Goal: Communication & Community: Participate in discussion

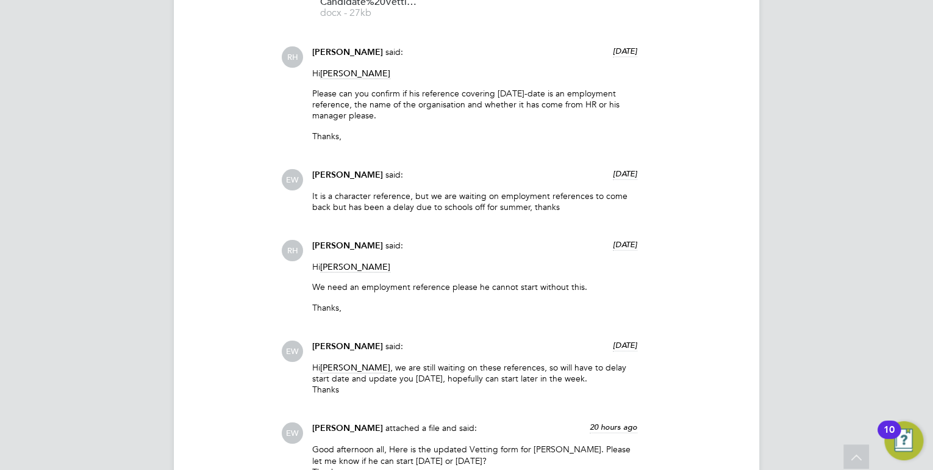
scroll to position [1073, 0]
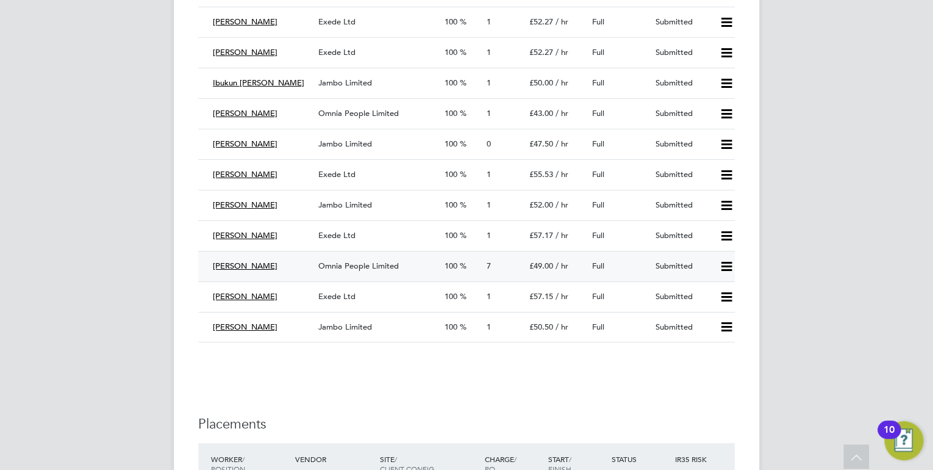
click at [349, 263] on span "Omnia People Limited" at bounding box center [358, 265] width 80 height 10
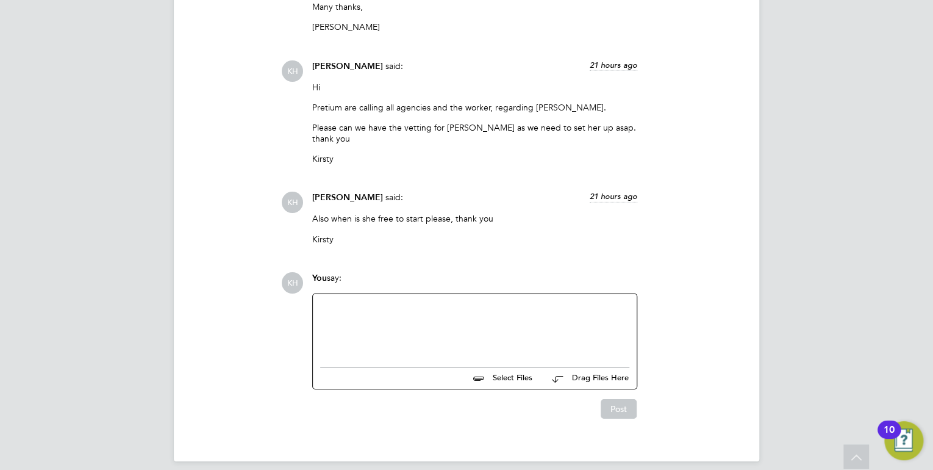
click at [464, 301] on div at bounding box center [474, 327] width 309 height 52
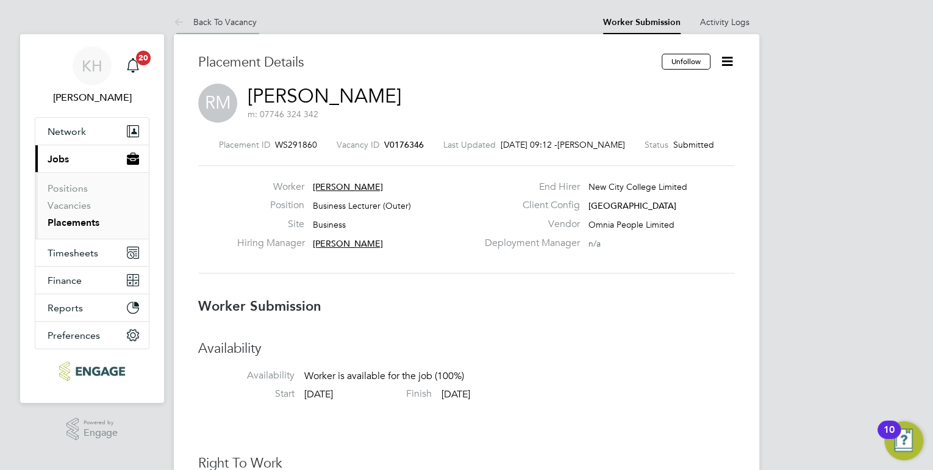
click at [231, 21] on link "Back To Vacancy" at bounding box center [215, 21] width 83 height 11
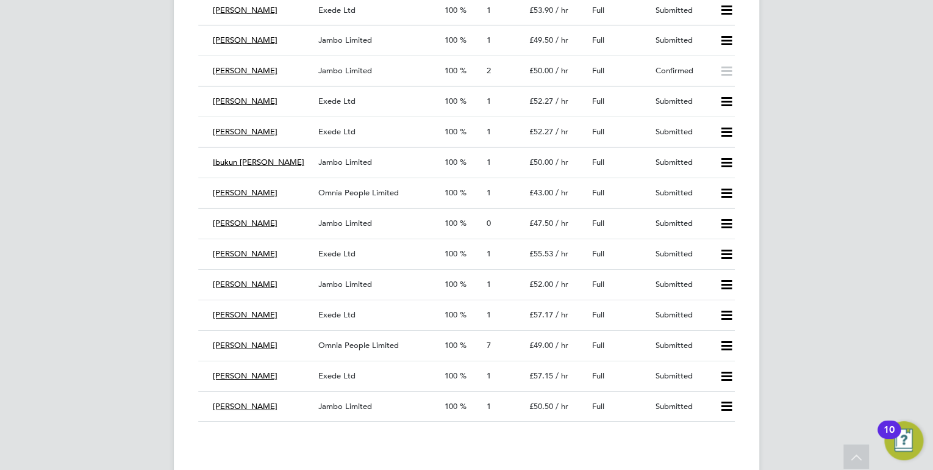
scroll to position [1854, 0]
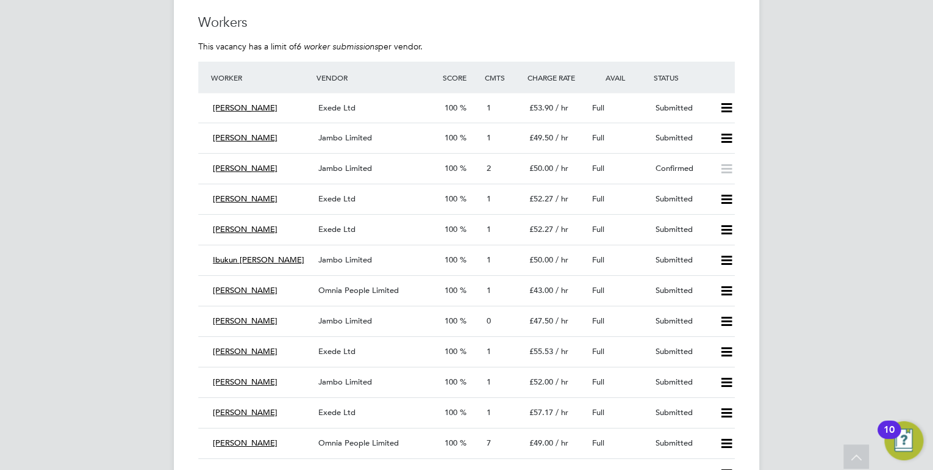
click at [106, 246] on div "KH Kirsty Hanmore Notifications 20 Applications: Network Team Members Businesse…" at bounding box center [466, 366] width 933 height 4440
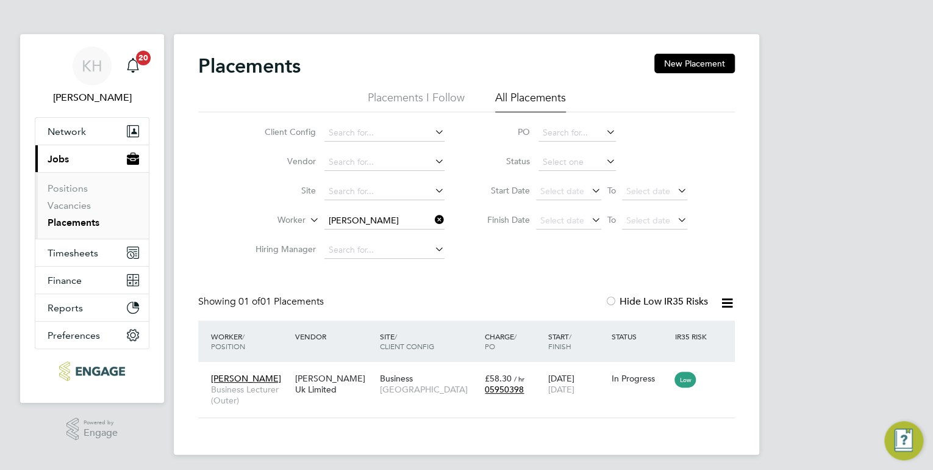
scroll to position [12, 58]
click at [354, 27] on app-barbie "Placements New Placement Placements I Follow All Placements Client Config Vendo…" at bounding box center [466, 227] width 585 height 454
click at [66, 202] on link "Vacancies" at bounding box center [69, 205] width 43 height 12
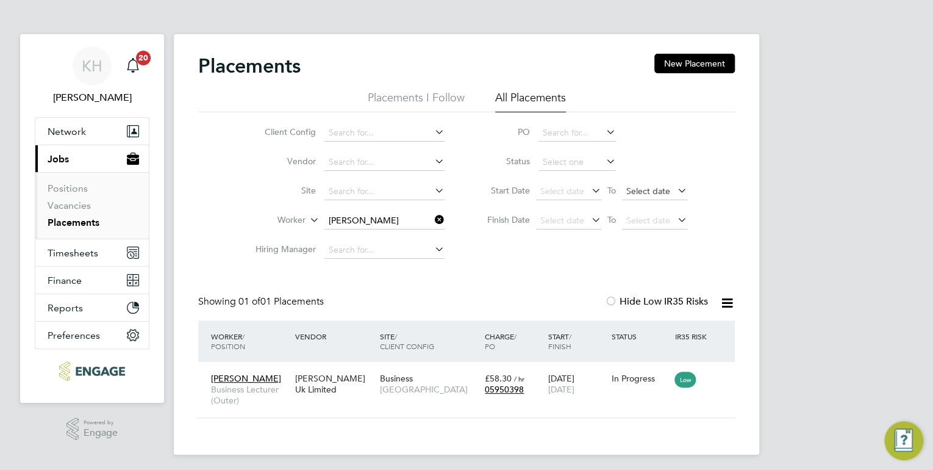
scroll to position [12, 58]
click at [432, 216] on icon at bounding box center [432, 219] width 0 height 17
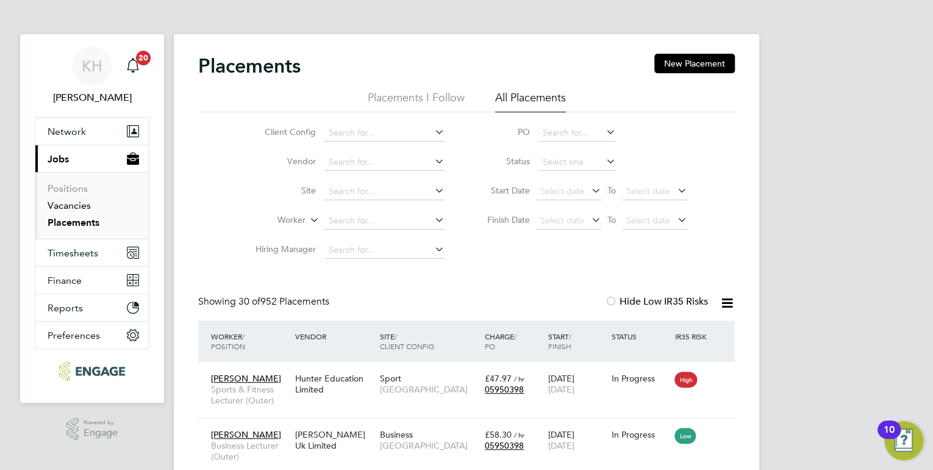
click at [87, 209] on link "Vacancies" at bounding box center [69, 205] width 43 height 12
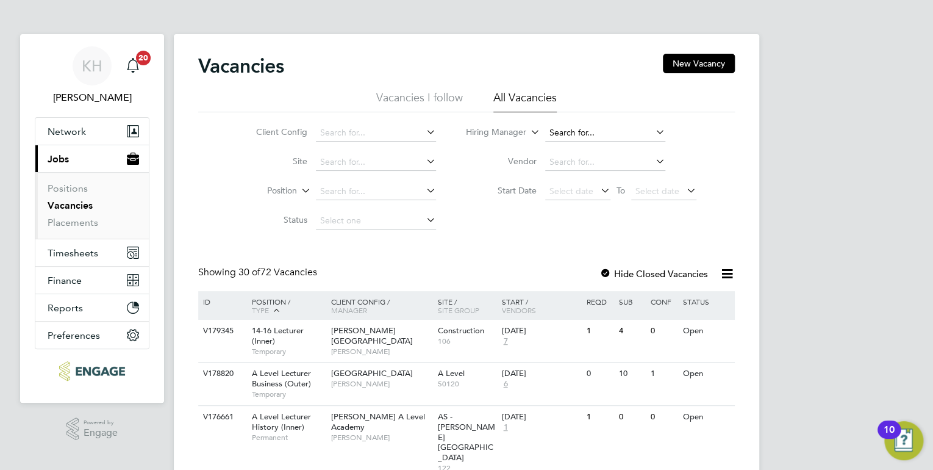
click at [574, 127] on input at bounding box center [605, 132] width 120 height 17
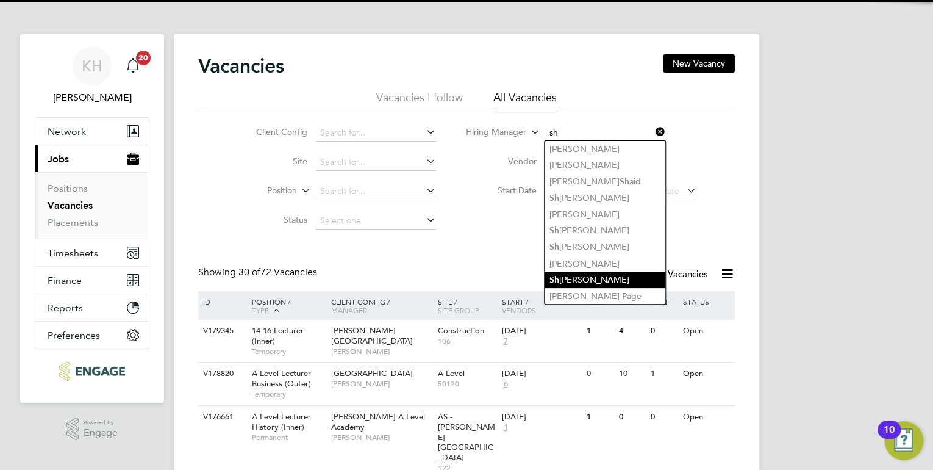
click at [610, 276] on li "Sh abnam Shaheen" at bounding box center [605, 279] width 121 height 16
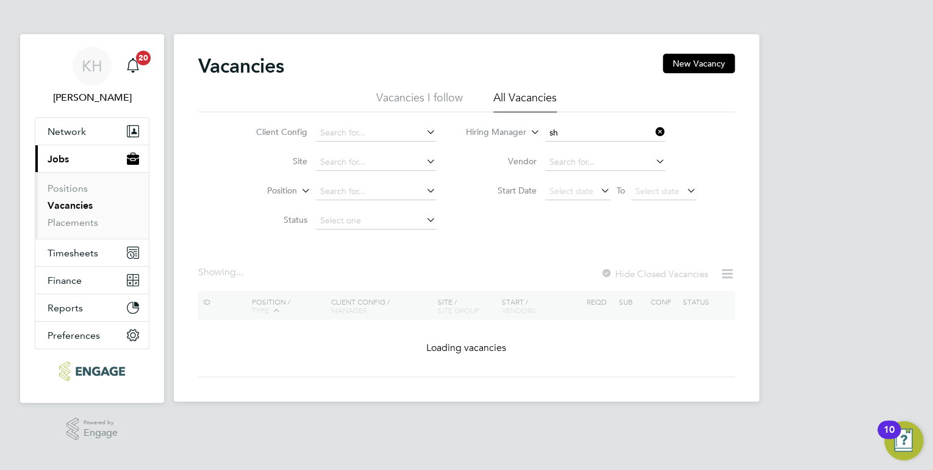
type input "[PERSON_NAME]"
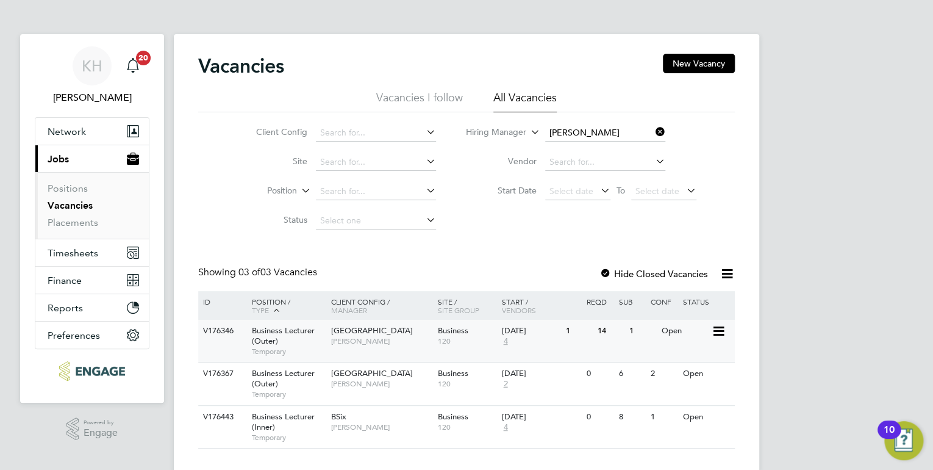
click at [424, 332] on div "Havering Sixth Form Campus Shabnam Shaheen" at bounding box center [381, 336] width 107 height 32
click at [375, 334] on span "[GEOGRAPHIC_DATA]" at bounding box center [372, 330] width 82 height 10
click at [385, 324] on div "Havering Sixth Form Campus Shabnam Shaheen" at bounding box center [381, 336] width 107 height 32
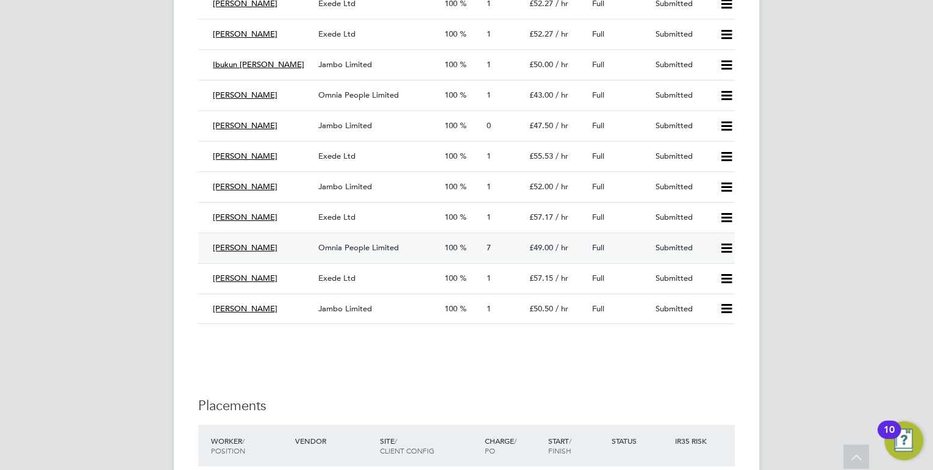
click at [344, 242] on span "Omnia People Limited" at bounding box center [358, 247] width 80 height 10
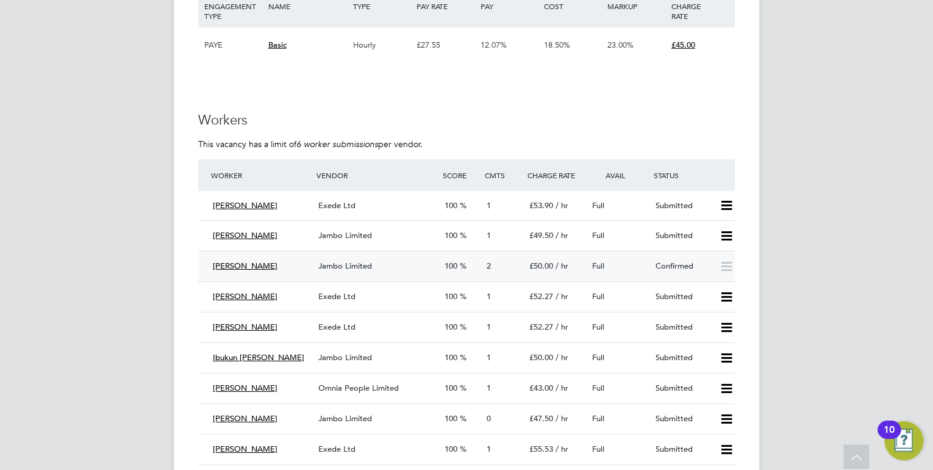
click at [352, 261] on span "Jambo Limited" at bounding box center [345, 265] width 54 height 10
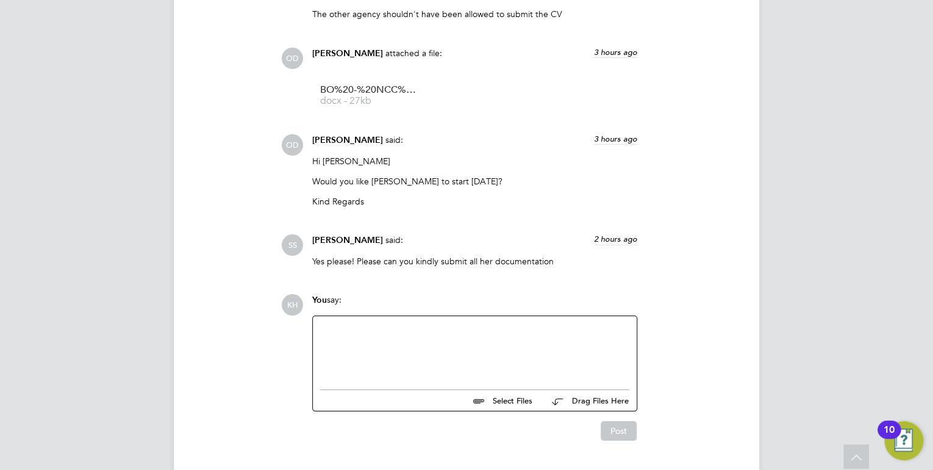
click at [395, 323] on div at bounding box center [474, 349] width 309 height 52
click at [372, 346] on div "As soon as th evetting is uplaod" at bounding box center [474, 351] width 309 height 11
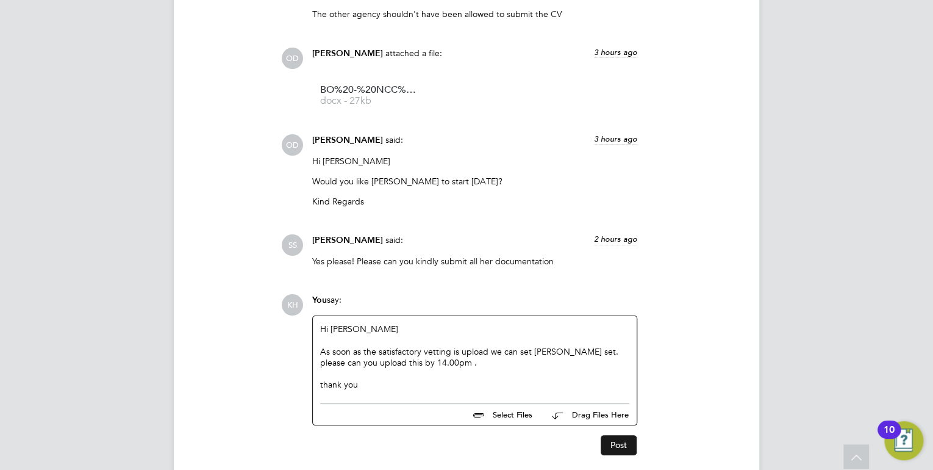
click at [616, 435] on button "Post" at bounding box center [619, 445] width 36 height 20
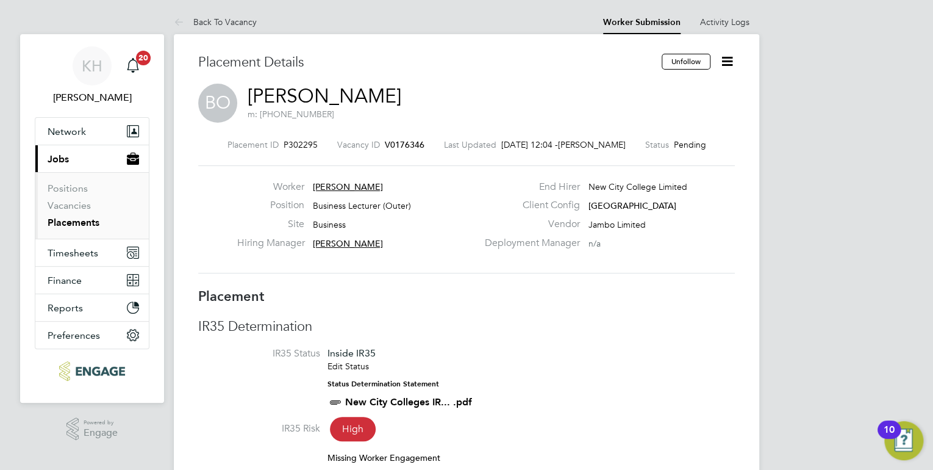
click at [723, 61] on icon at bounding box center [726, 61] width 15 height 15
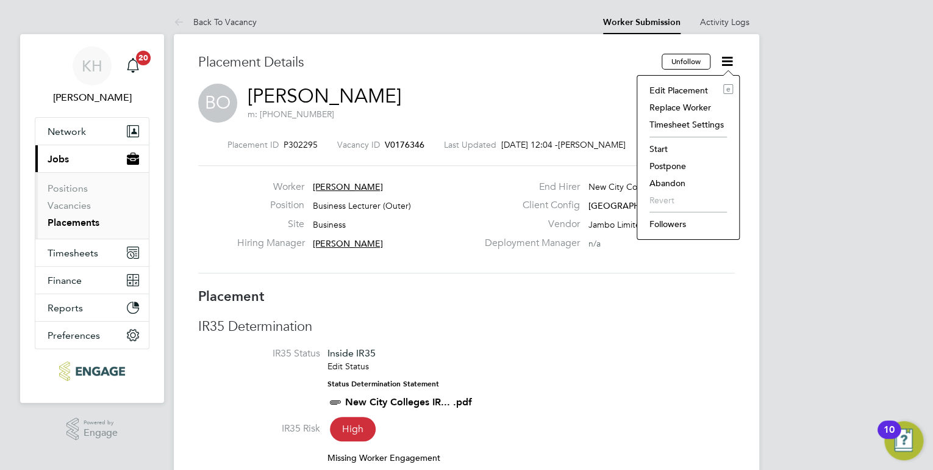
click at [668, 212] on ul "Edit Placement e Replace Worker Timesheet Settings Start Postpone Abandon Rever…" at bounding box center [688, 157] width 90 height 151
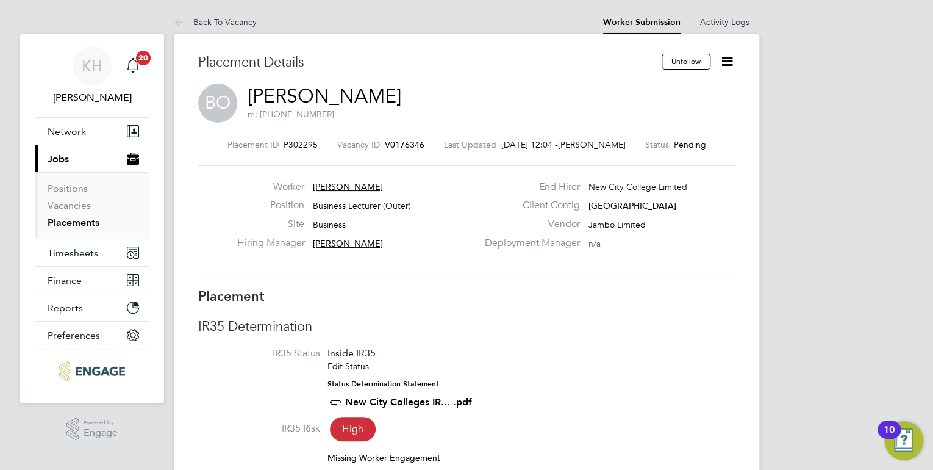
click at [728, 59] on icon at bounding box center [726, 61] width 15 height 15
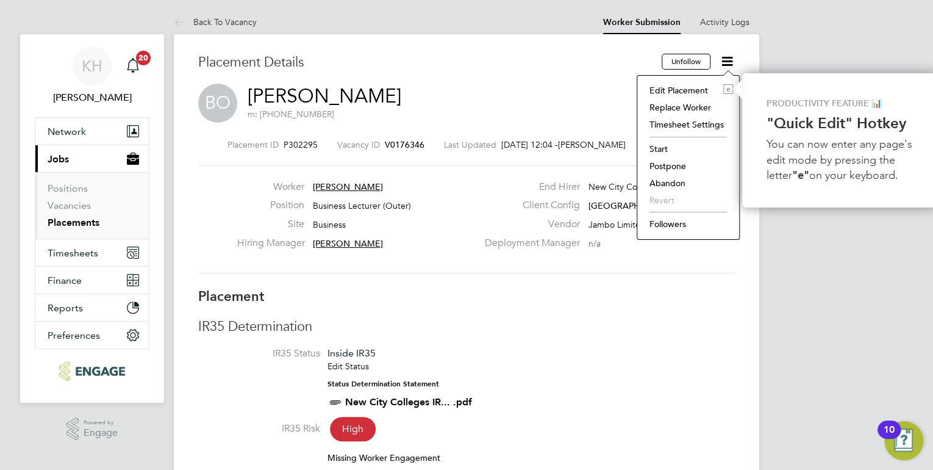
scroll to position [0, 4]
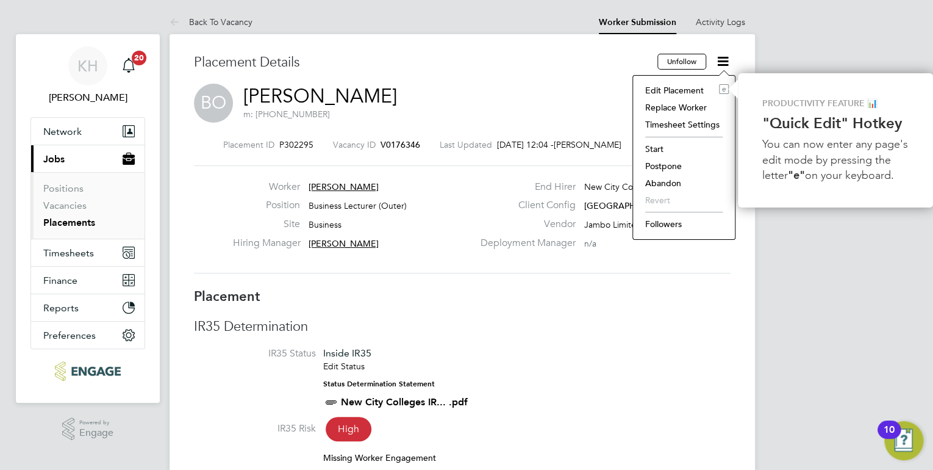
click at [666, 223] on li "Followers" at bounding box center [684, 223] width 90 height 17
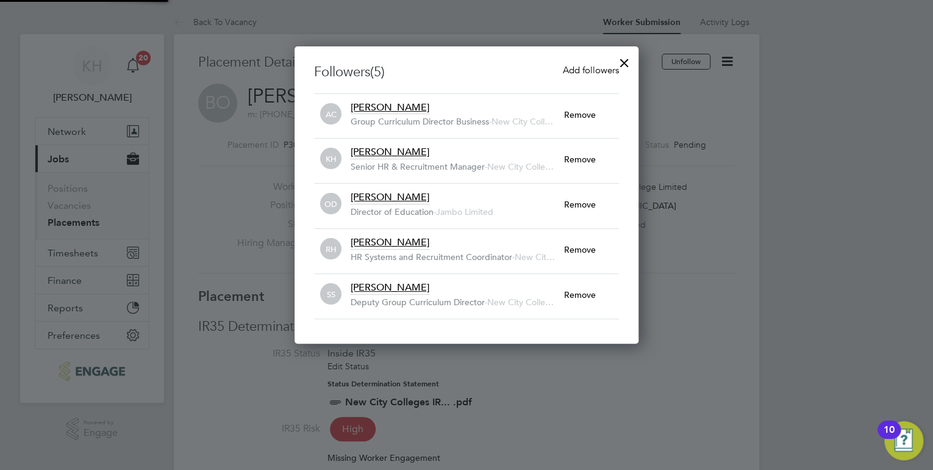
scroll to position [6, 5]
click at [621, 58] on div at bounding box center [624, 60] width 22 height 22
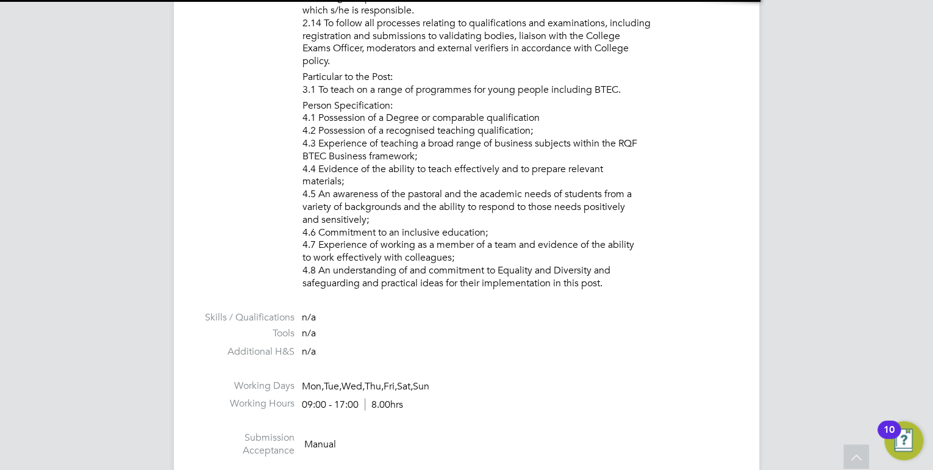
scroll to position [6, 6]
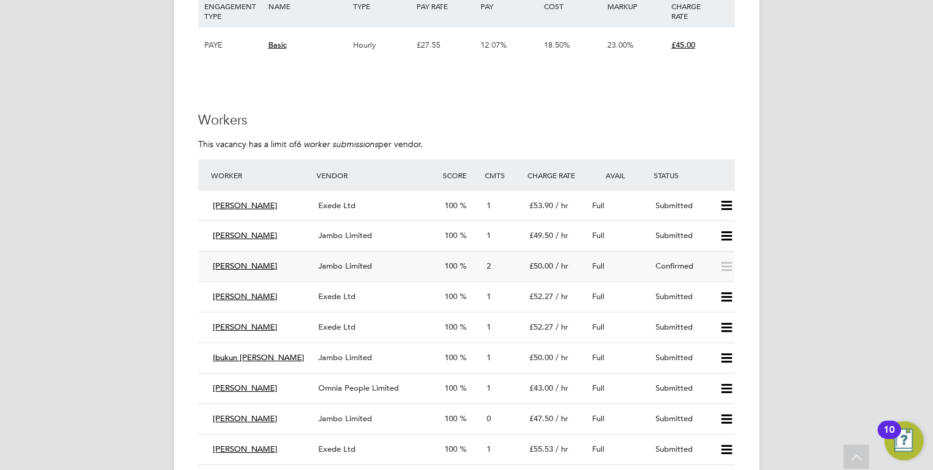
click at [378, 266] on div "Jambo Limited" at bounding box center [376, 266] width 126 height 20
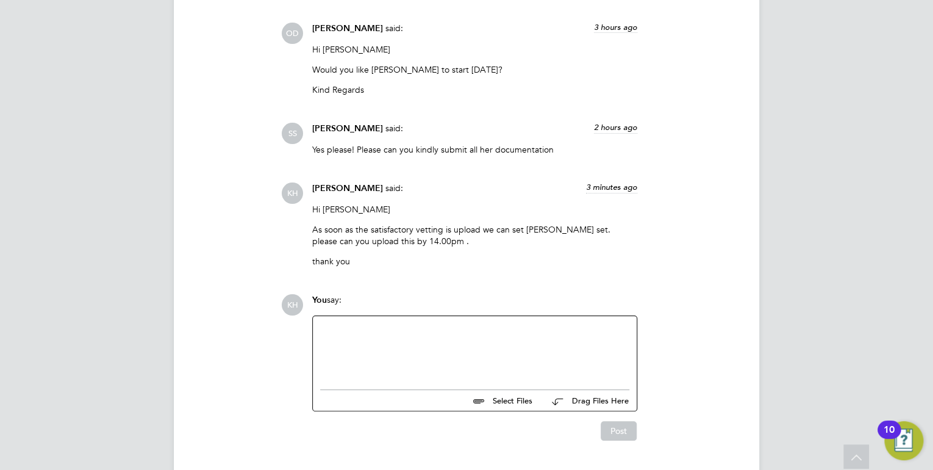
click at [427, 323] on div at bounding box center [474, 349] width 309 height 52
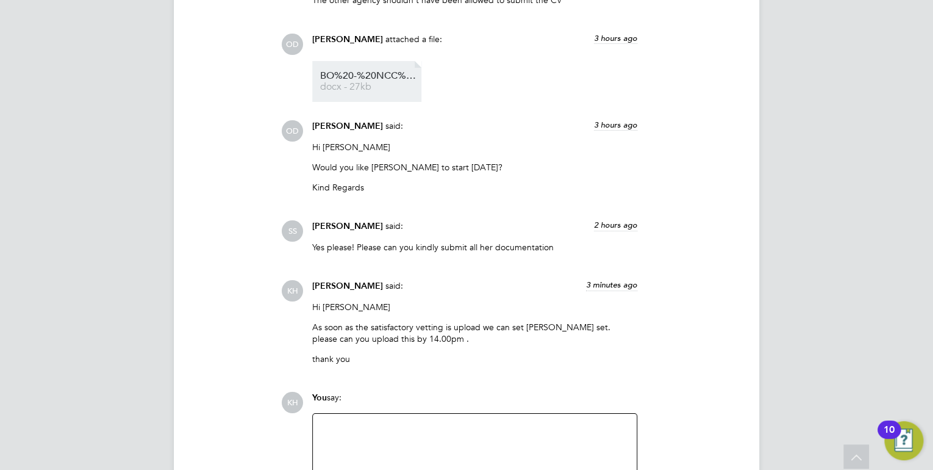
click at [329, 82] on span "docx - 27kb" at bounding box center [369, 86] width 98 height 9
click at [398, 421] on div at bounding box center [474, 447] width 309 height 52
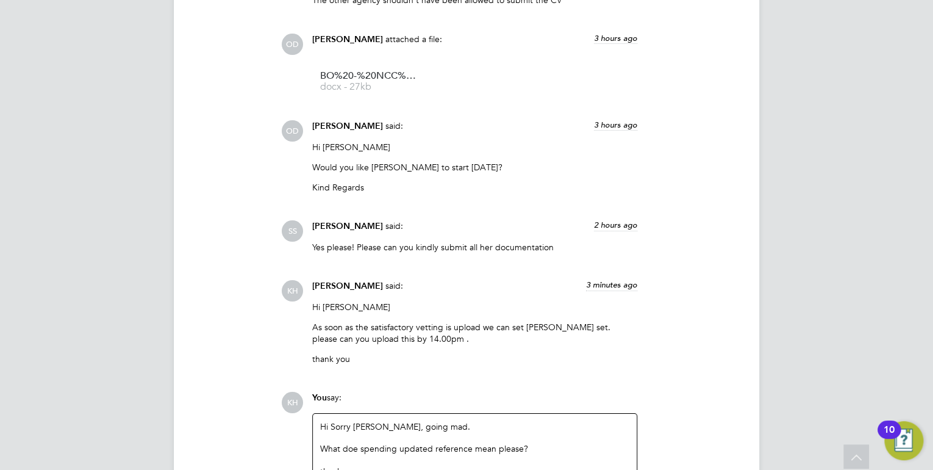
click at [360, 443] on div "What doe spending updated reference mean please?" at bounding box center [474, 448] width 309 height 11
click at [351, 421] on div "Hi Sorry Ollie, going mad. What does pending updated reference mean please? tha…" at bounding box center [474, 459] width 309 height 77
click at [361, 421] on div "Hi Ollie, going mad. What does pending updated reference mean please? thank you…" at bounding box center [474, 459] width 309 height 77
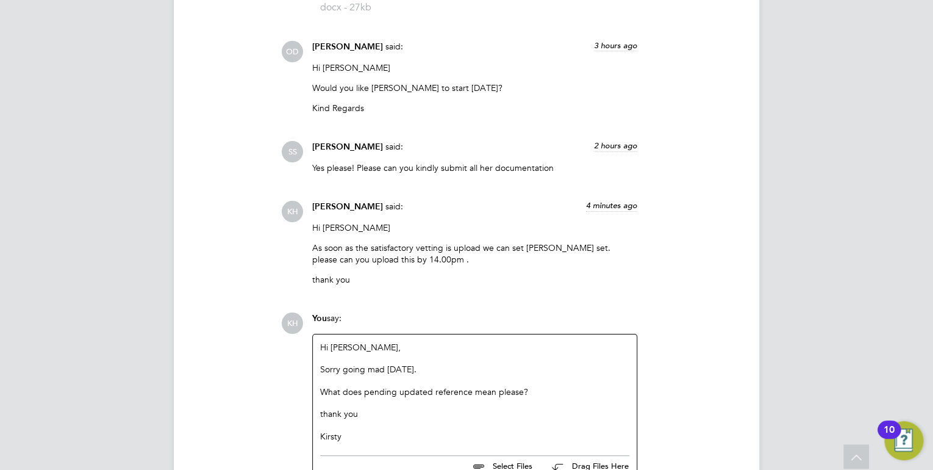
scroll to position [2349, 0]
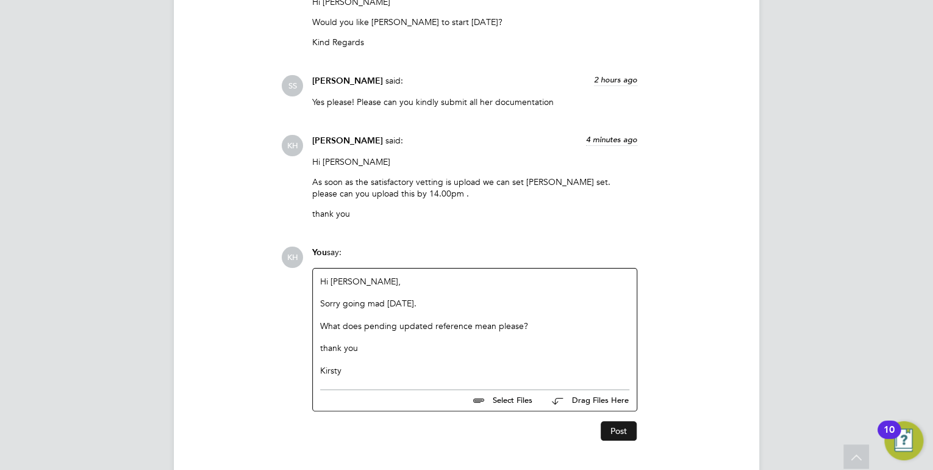
click at [620, 421] on button "Post" at bounding box center [619, 431] width 36 height 20
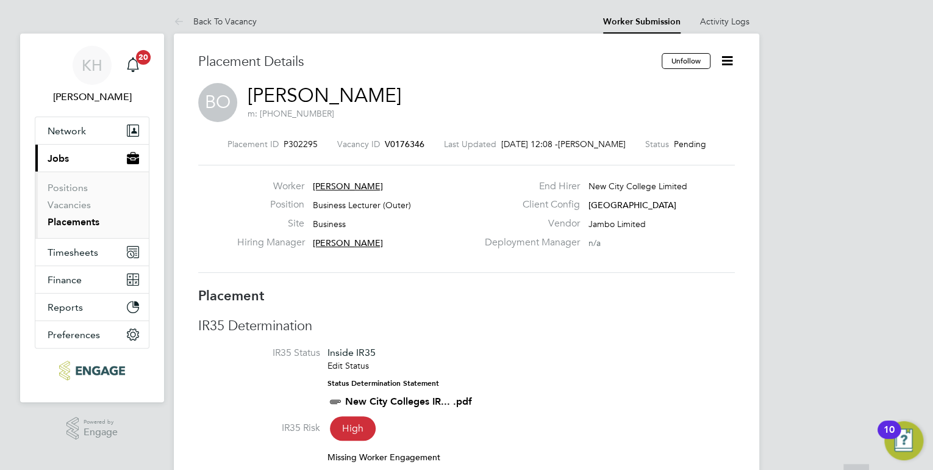
scroll to position [0, 0]
click at [244, 23] on link "Back To Vacancy" at bounding box center [215, 21] width 83 height 11
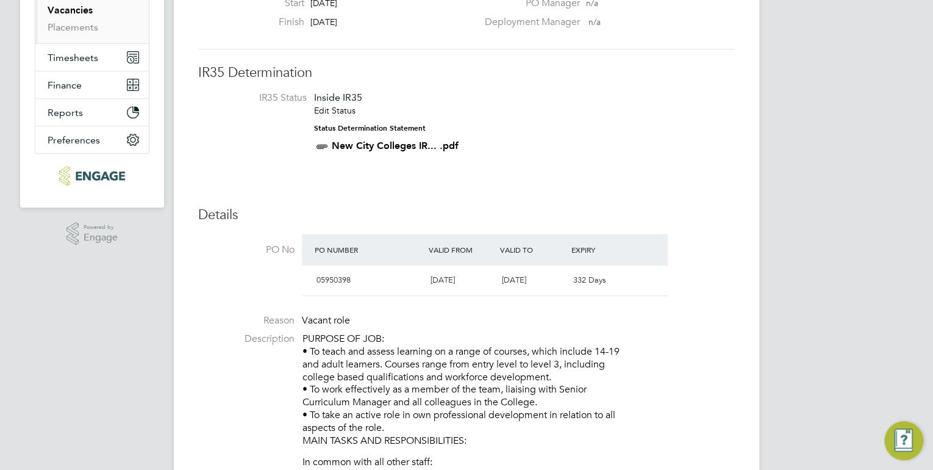
scroll to position [6, 6]
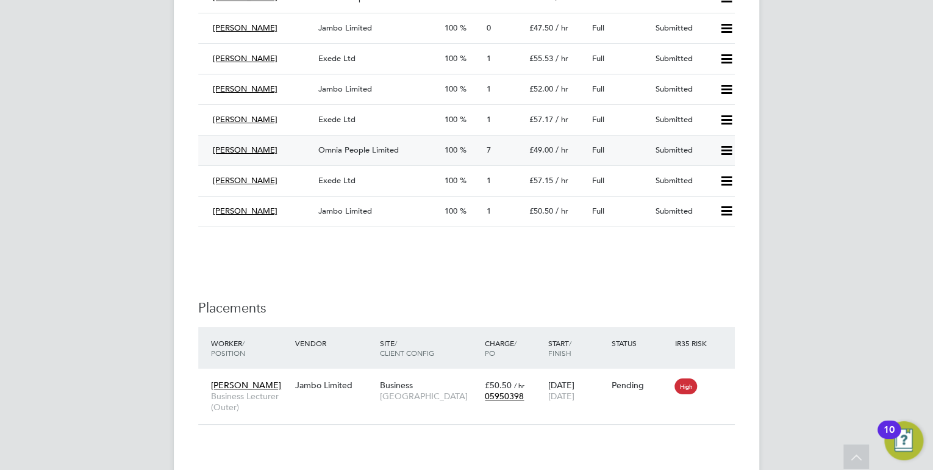
click at [353, 150] on span "Omnia People Limited" at bounding box center [358, 150] width 80 height 10
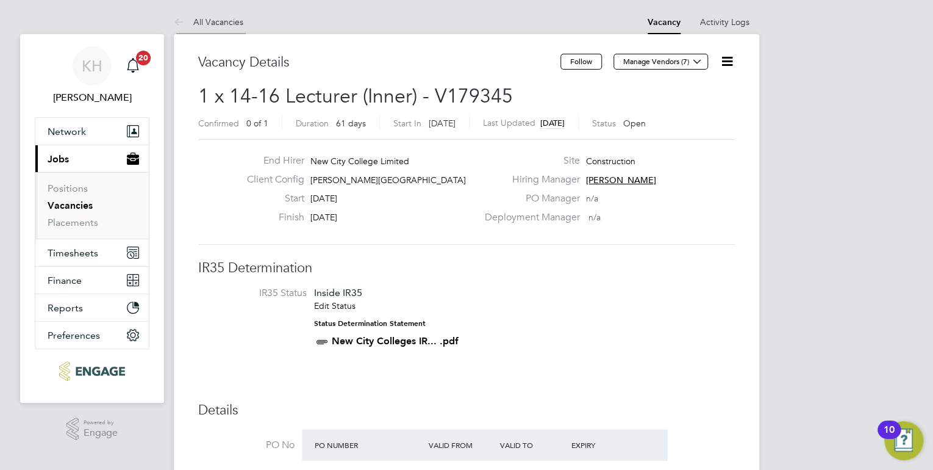
click at [233, 20] on link "All Vacancies" at bounding box center [209, 21] width 70 height 11
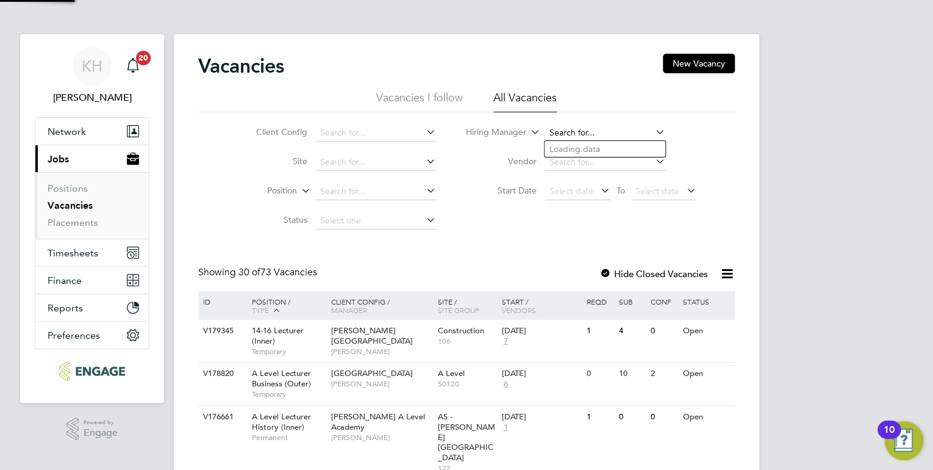
click at [574, 129] on input at bounding box center [605, 132] width 120 height 17
click at [585, 177] on li "Emm a Wood" at bounding box center [605, 182] width 121 height 16
type input "[PERSON_NAME]"
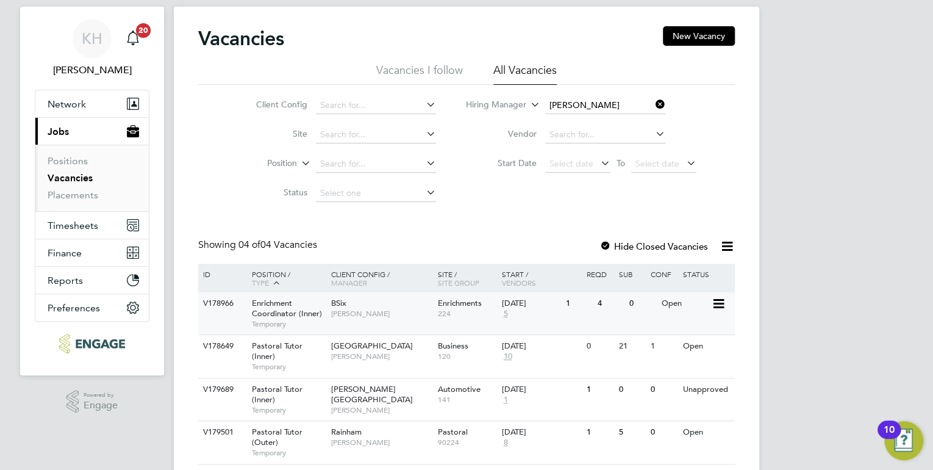
scroll to position [65, 0]
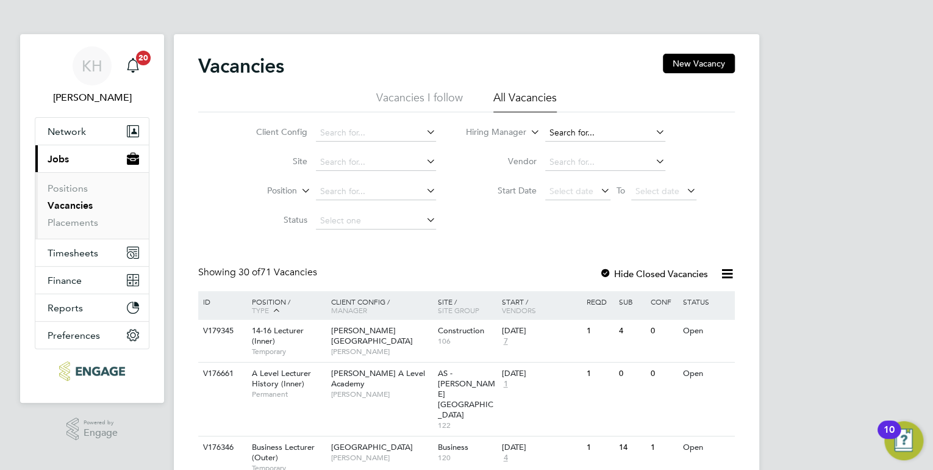
click at [557, 133] on input at bounding box center [605, 132] width 120 height 17
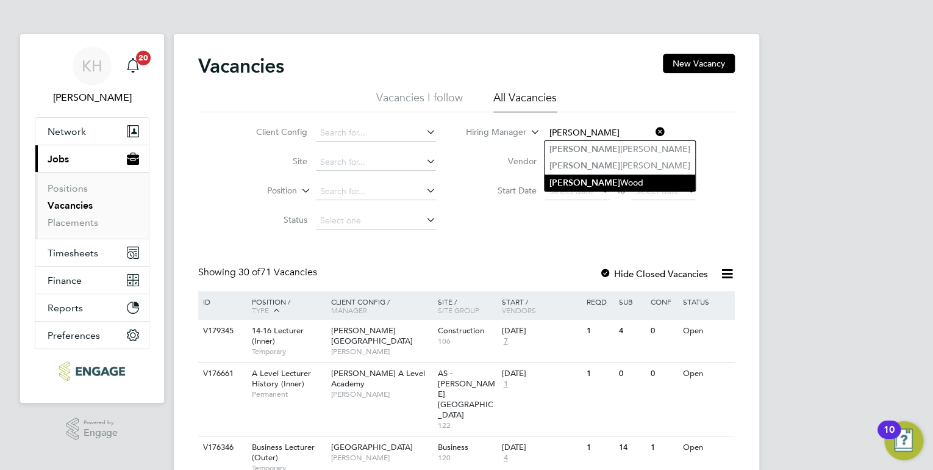
click at [564, 180] on b "[PERSON_NAME]" at bounding box center [584, 182] width 71 height 10
type input "[PERSON_NAME]"
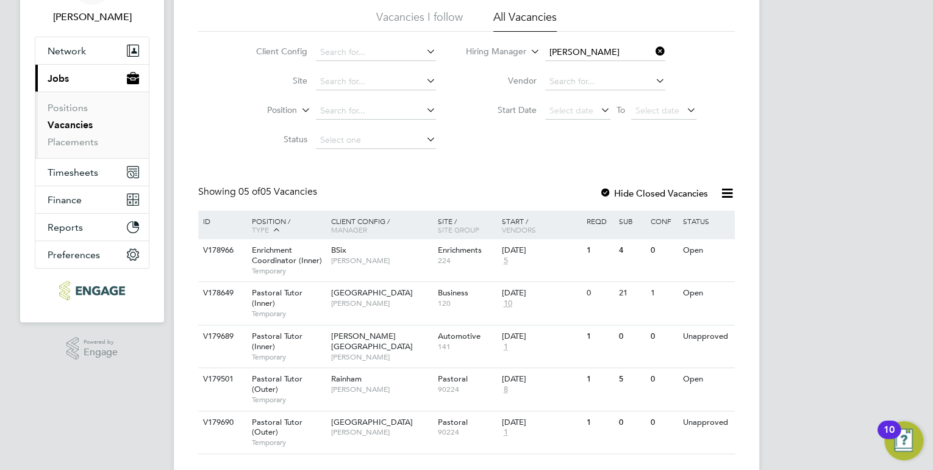
scroll to position [98, 0]
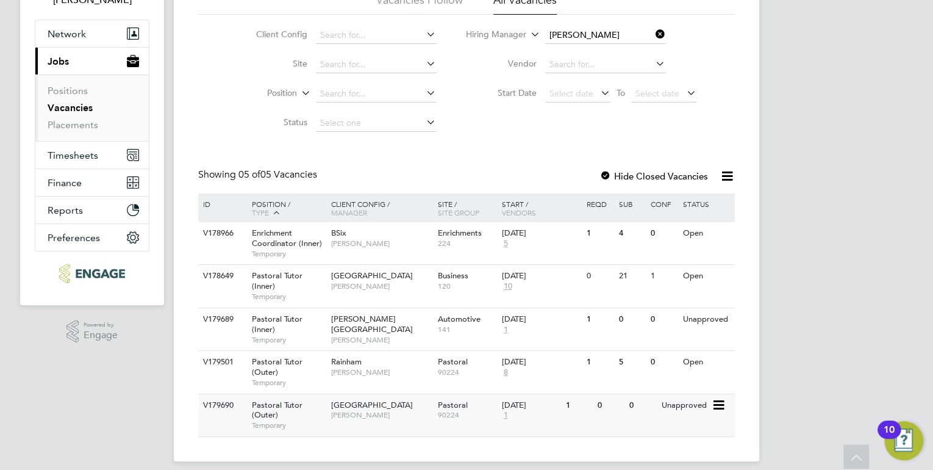
click at [370, 409] on span "[GEOGRAPHIC_DATA]" at bounding box center [372, 404] width 82 height 10
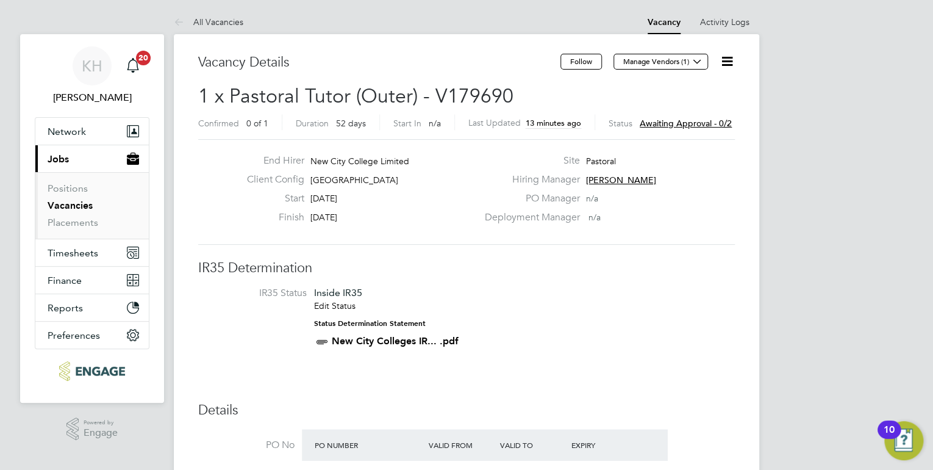
click at [712, 123] on span "Awaiting approval - 0/2" at bounding box center [686, 123] width 92 height 11
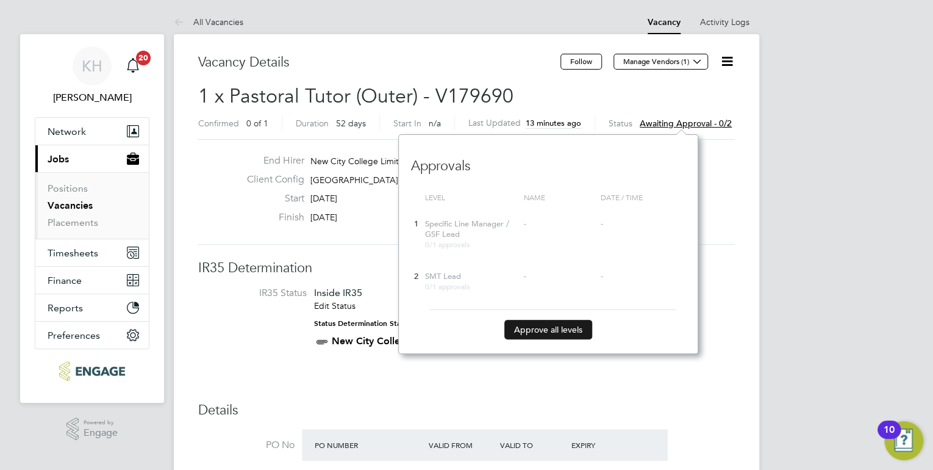
click at [566, 320] on button "Approve all levels" at bounding box center [548, 330] width 88 height 20
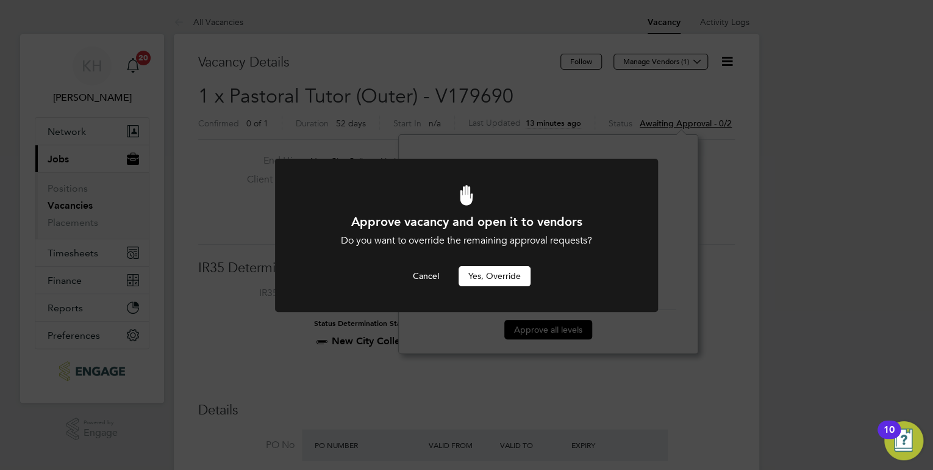
click at [505, 279] on button "Yes, Override" at bounding box center [495, 276] width 72 height 20
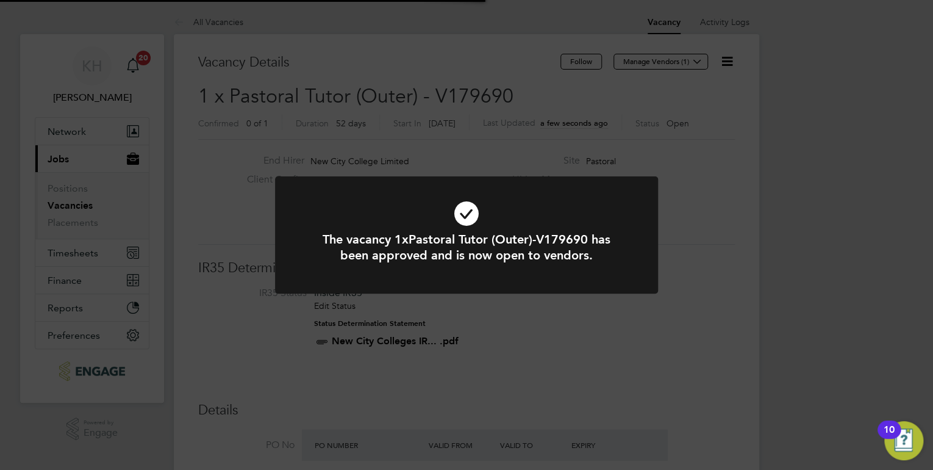
scroll to position [36, 85]
click at [734, 316] on div "The vacancy 1xPastoral Tutor (Outer)-V179690 has been approved and is now open …" at bounding box center [466, 235] width 933 height 470
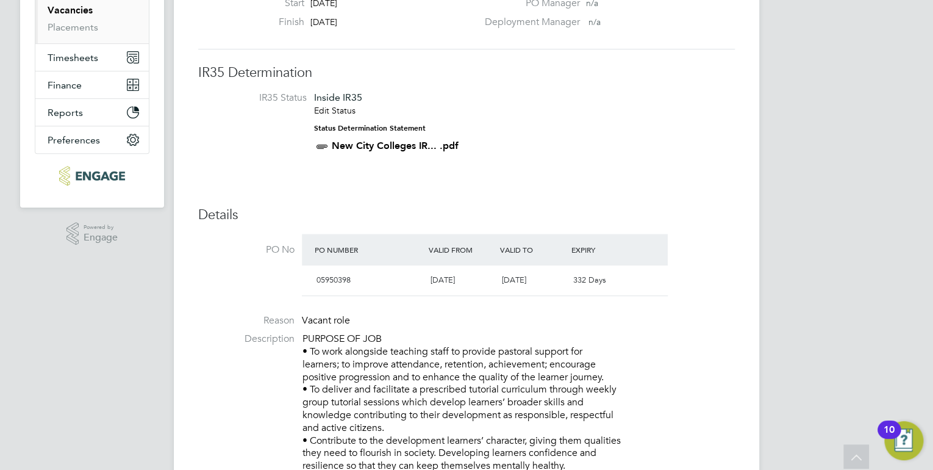
scroll to position [0, 0]
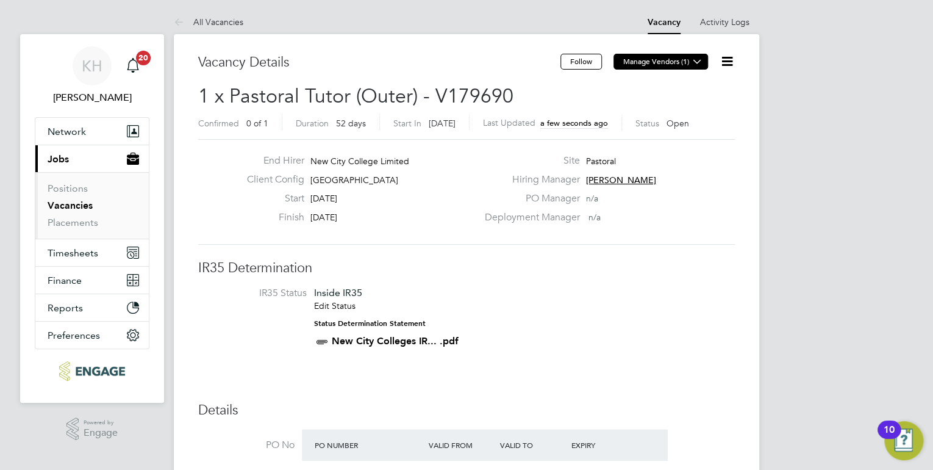
click at [693, 58] on icon at bounding box center [697, 61] width 9 height 9
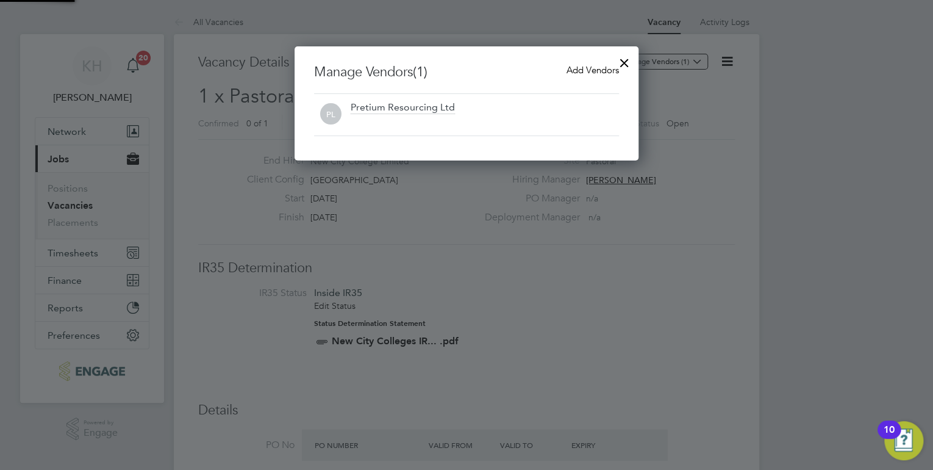
scroll to position [114, 345]
click at [580, 65] on span "Add Vendors" at bounding box center [592, 70] width 52 height 12
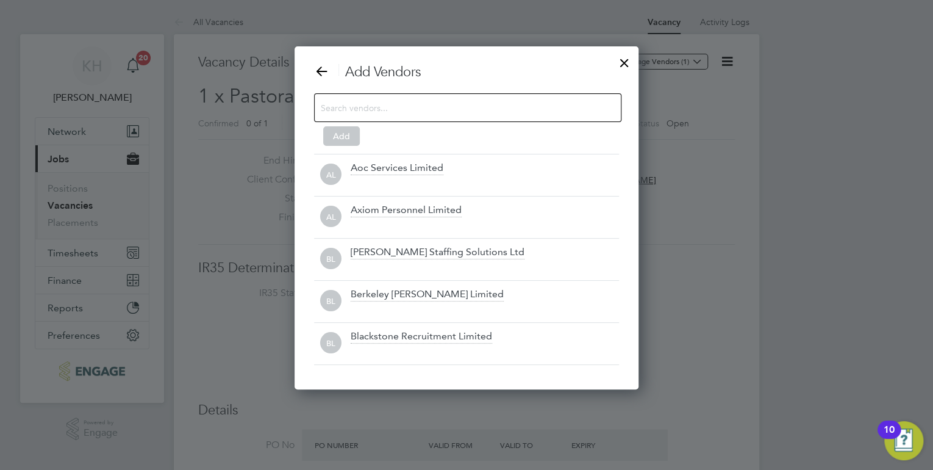
scroll to position [342, 345]
click at [382, 110] on input at bounding box center [458, 107] width 274 height 16
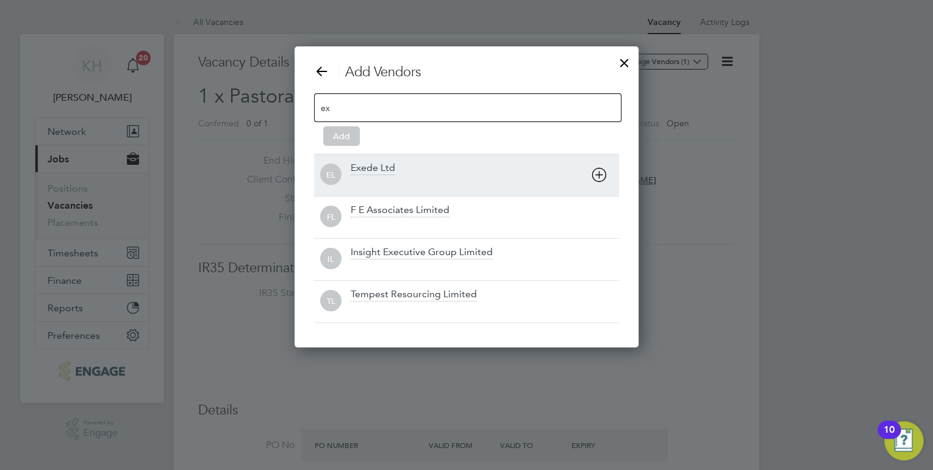
type input "ex"
click at [372, 166] on div "Exede Ltd" at bounding box center [373, 168] width 45 height 13
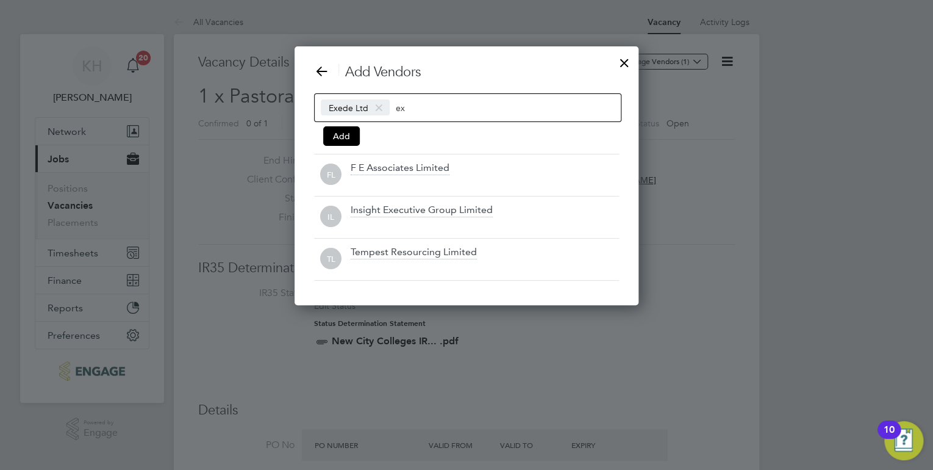
scroll to position [5, 6]
click at [420, 110] on input "ex" at bounding box center [434, 107] width 76 height 16
type input "e"
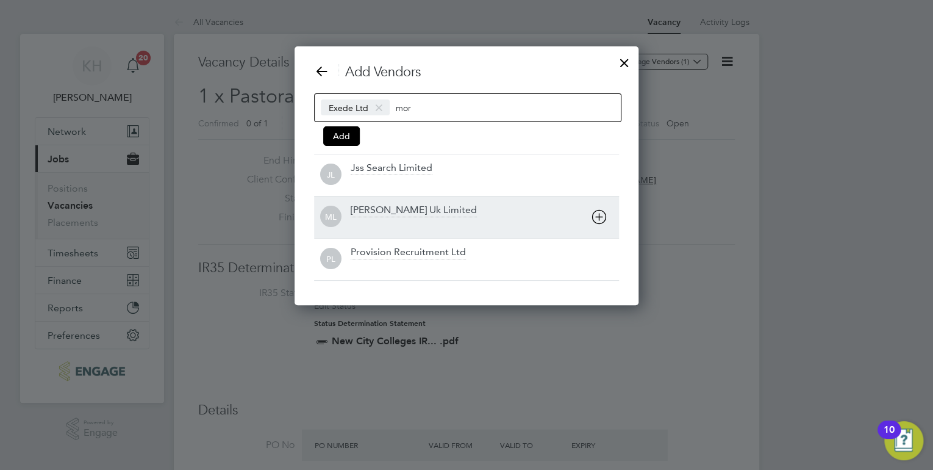
type input "mor"
click at [398, 210] on div "[PERSON_NAME] Uk Limited" at bounding box center [414, 210] width 126 height 13
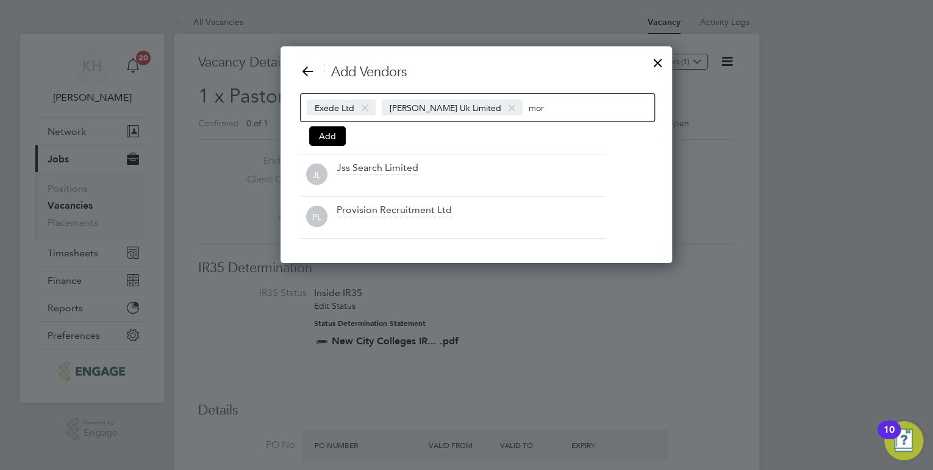
click at [538, 109] on input "mor" at bounding box center [567, 107] width 76 height 16
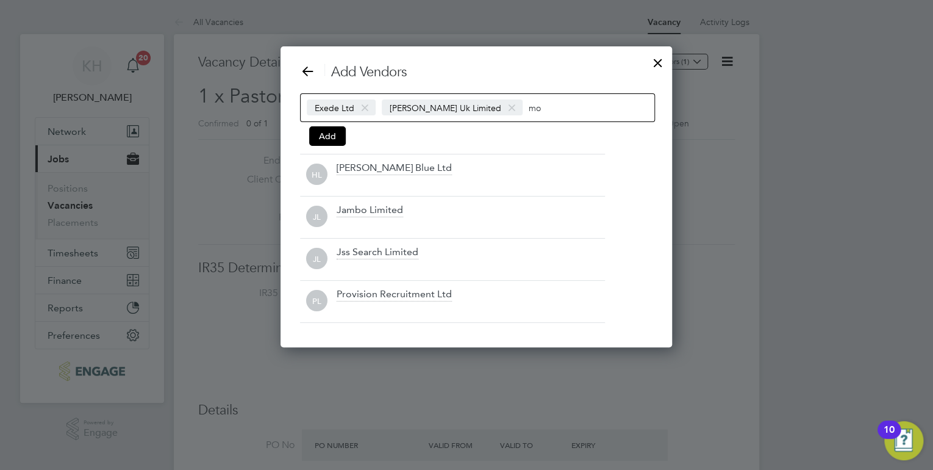
type input "m"
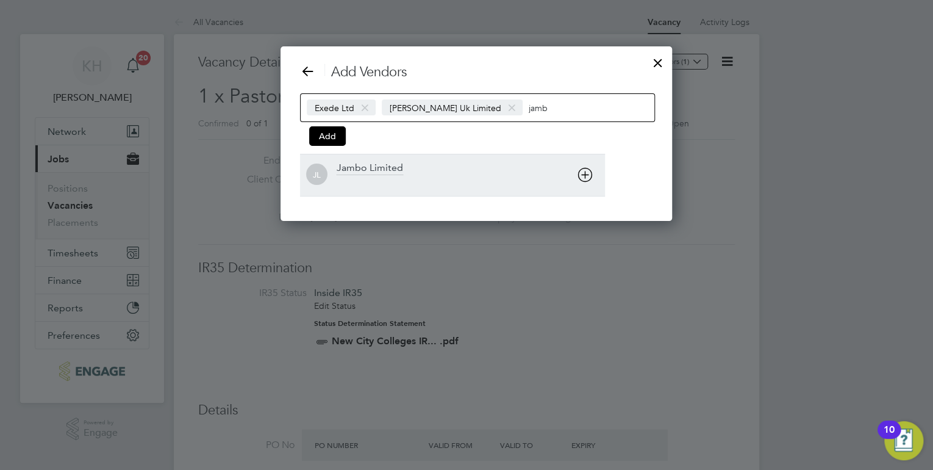
type input "jamb"
click at [376, 178] on div at bounding box center [471, 183] width 268 height 12
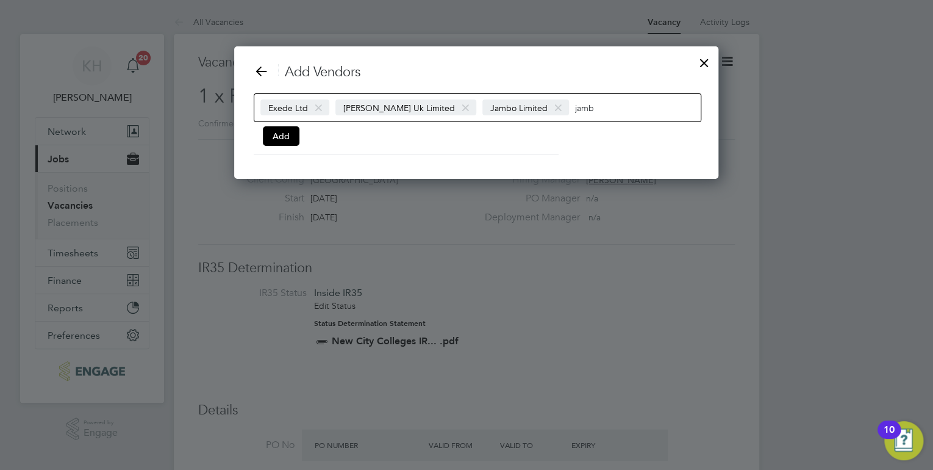
click at [590, 107] on input "jamb" at bounding box center [613, 107] width 76 height 16
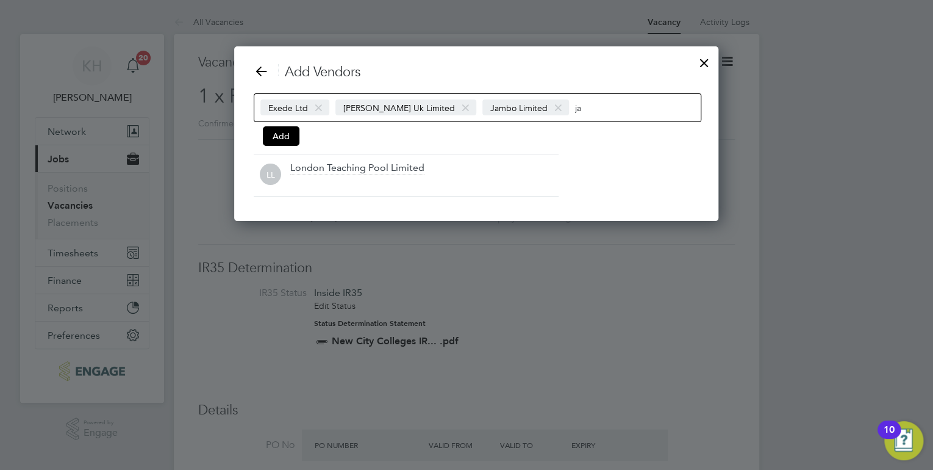
type input "j"
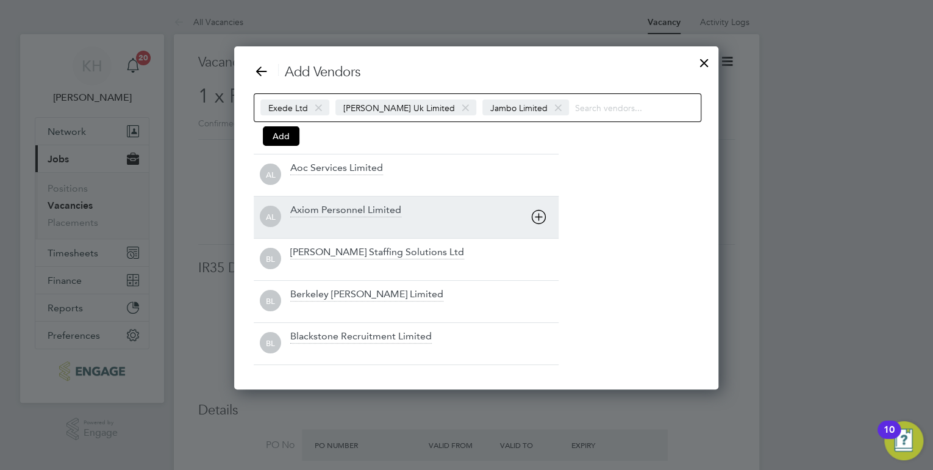
click at [385, 207] on div "Axiom Personnel Limited" at bounding box center [345, 210] width 111 height 13
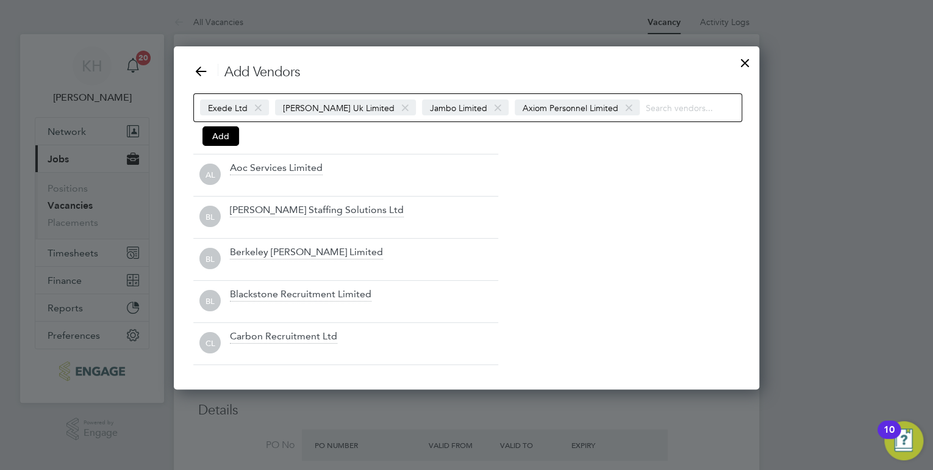
click at [652, 108] on input at bounding box center [684, 107] width 76 height 16
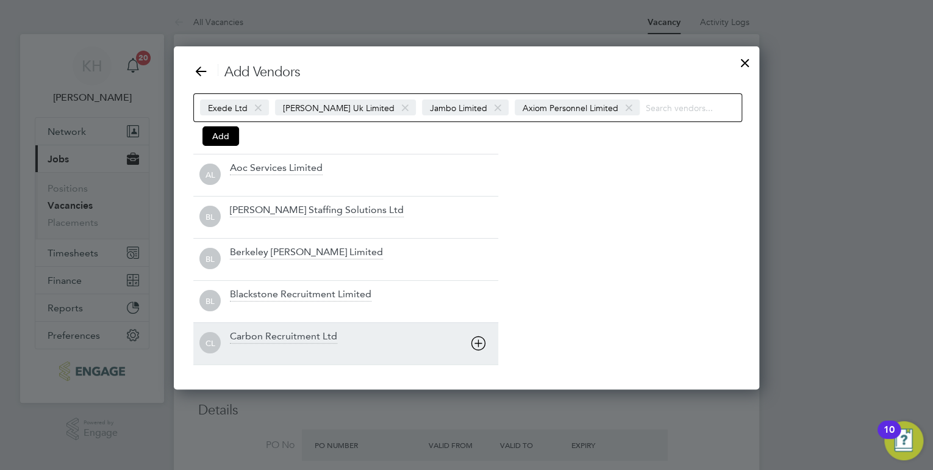
click at [275, 345] on div at bounding box center [364, 351] width 268 height 12
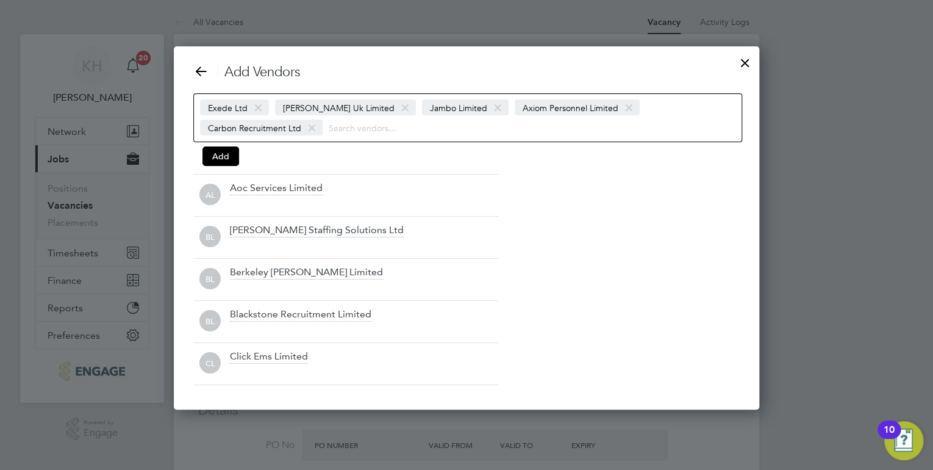
click at [646, 98] on div "Exede Ltd Morgan Hunt Uk Limited Jambo Limited Axiom Personnel Limited Carbon R…" at bounding box center [467, 117] width 549 height 49
click at [646, 105] on div "Exede Ltd Morgan Hunt Uk Limited Jambo Limited Axiom Personnel Limited Carbon R…" at bounding box center [467, 117] width 549 height 49
click at [226, 159] on button "Add" at bounding box center [220, 156] width 37 height 20
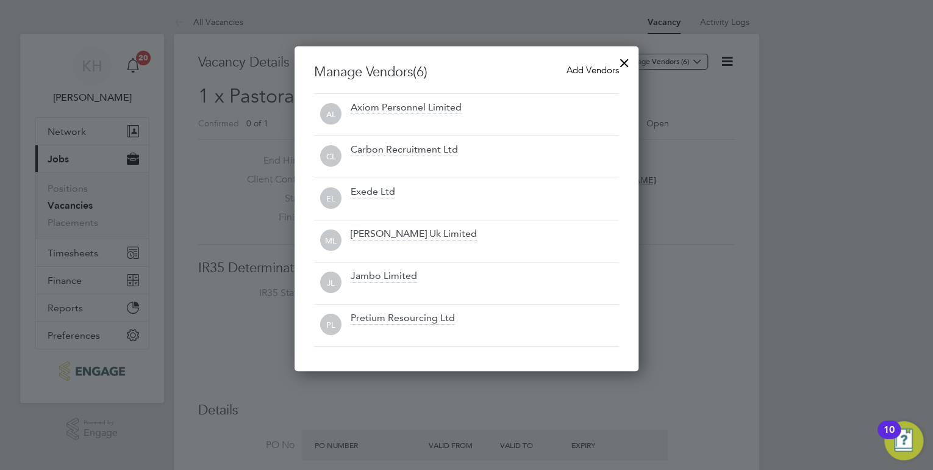
click at [624, 58] on div at bounding box center [624, 60] width 22 height 22
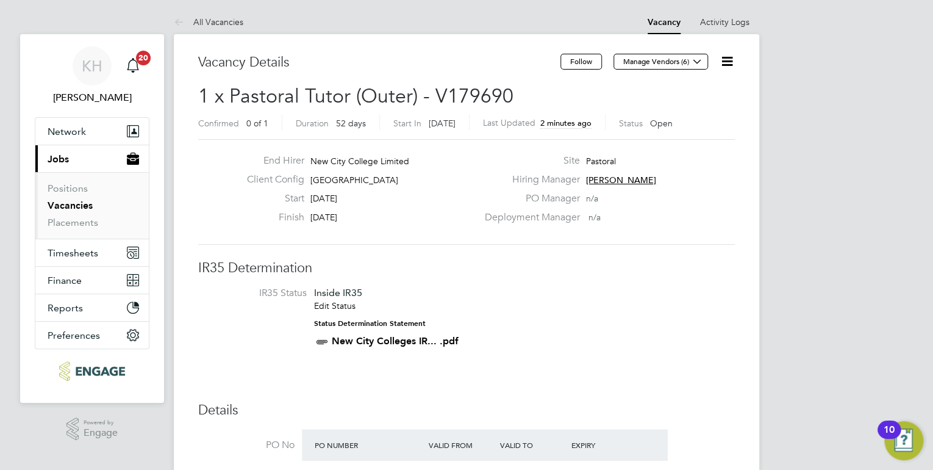
click at [629, 315] on li "IR35 Status Inside IR35 Edit Status Status Determination Statement New City Col…" at bounding box center [466, 320] width 512 height 66
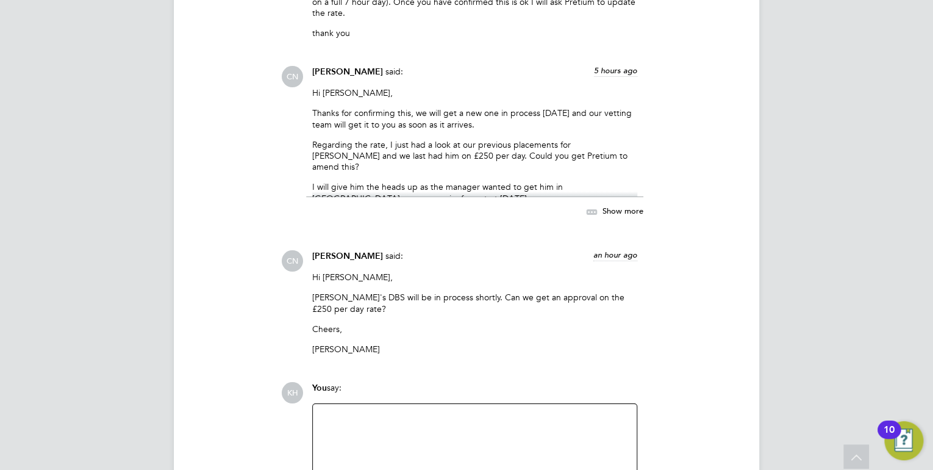
scroll to position [1834, 0]
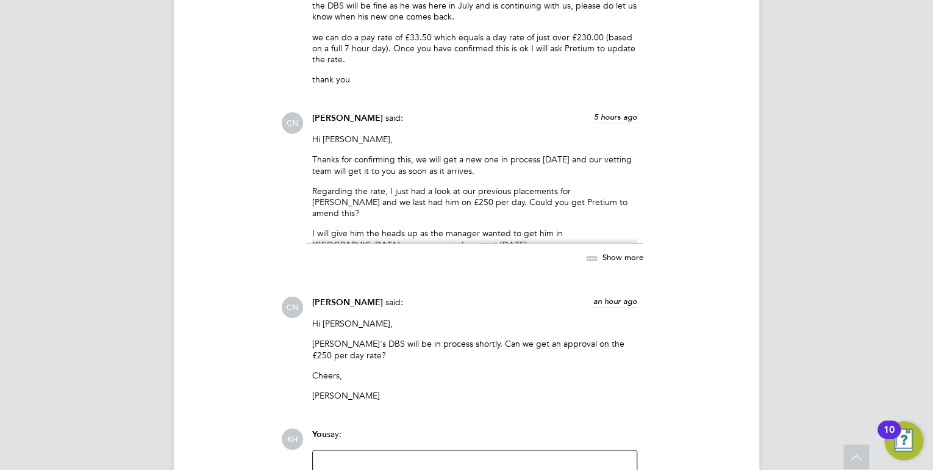
scroll to position [1951, 0]
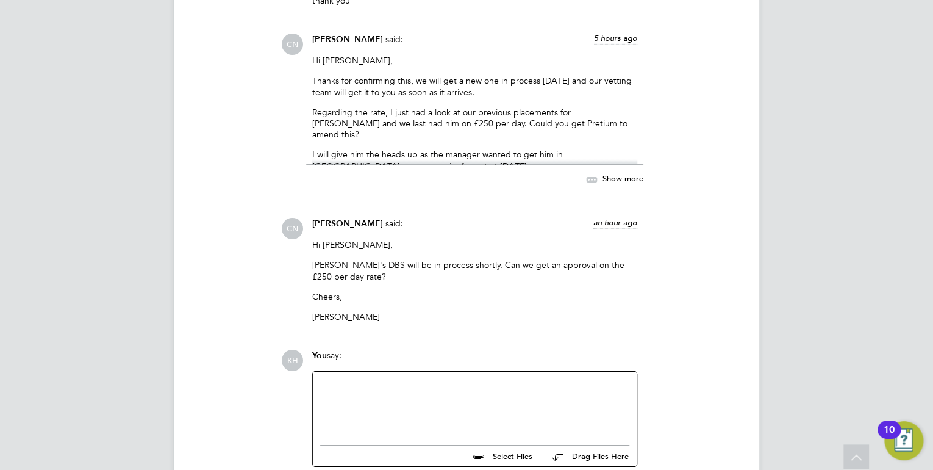
click at [483, 395] on div at bounding box center [474, 405] width 309 height 52
click at [409, 390] on div at bounding box center [474, 395] width 309 height 11
click at [393, 401] on div "I mentioned rates" at bounding box center [474, 406] width 309 height 11
click at [500, 401] on div "I mentioned rates in my previous comments." at bounding box center [474, 406] width 309 height 11
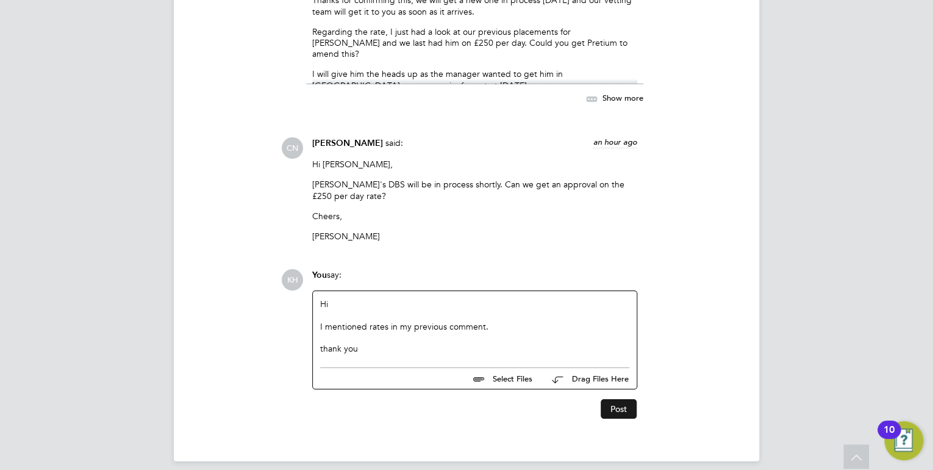
click at [617, 399] on button "Post" at bounding box center [619, 409] width 36 height 20
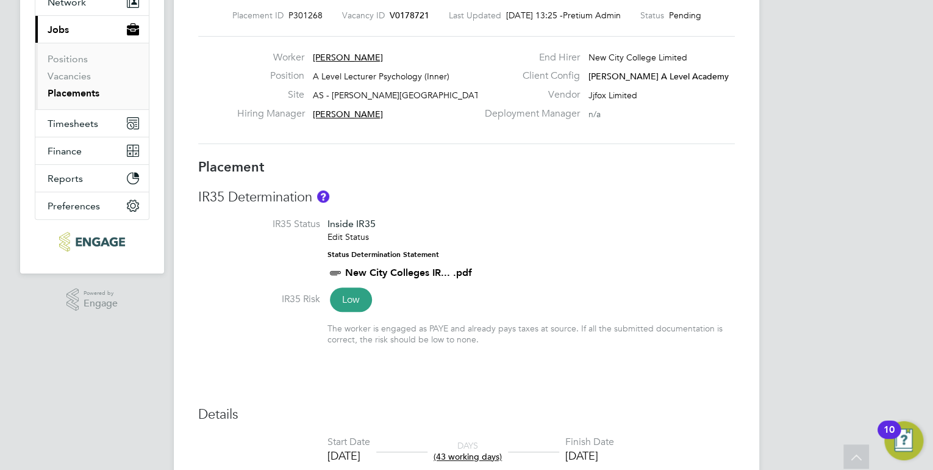
scroll to position [0, 0]
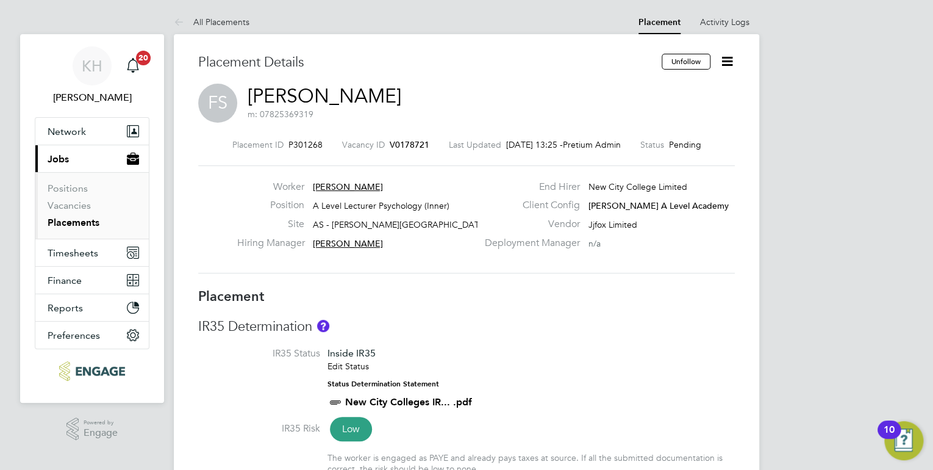
click at [229, 26] on link "All Placements" at bounding box center [212, 21] width 76 height 11
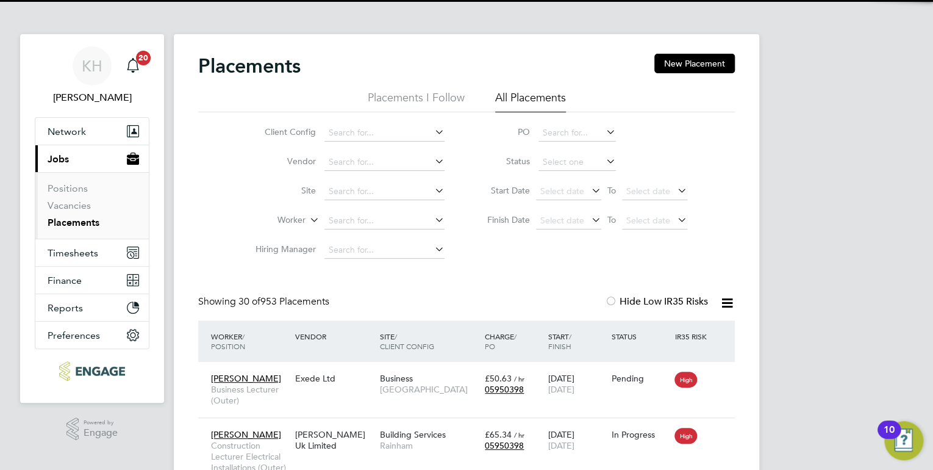
scroll to position [35, 106]
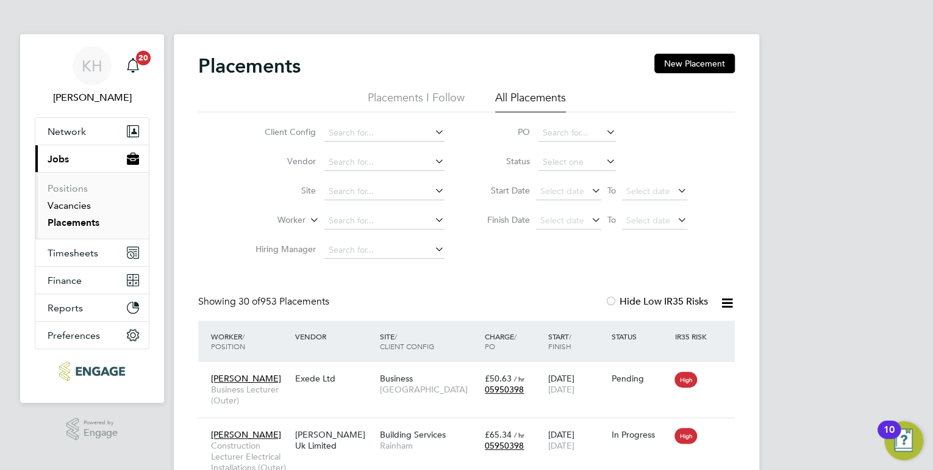
click at [85, 200] on link "Vacancies" at bounding box center [69, 205] width 43 height 12
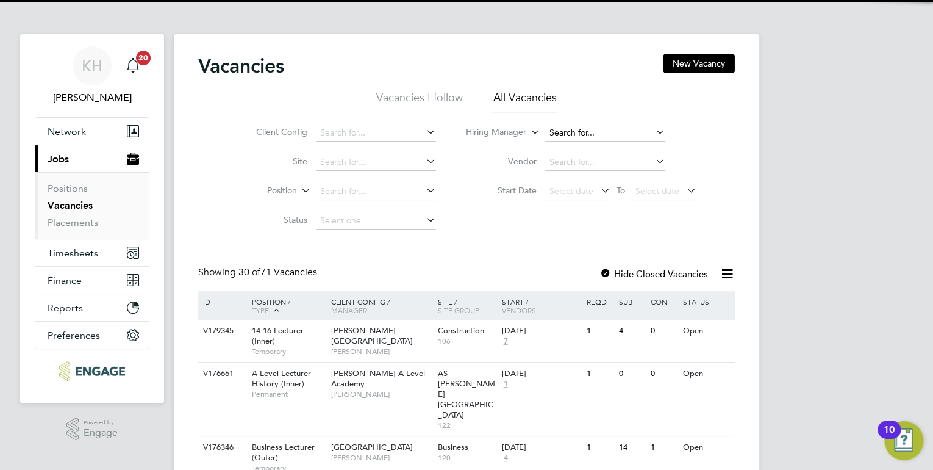
click at [564, 136] on input at bounding box center [605, 132] width 120 height 17
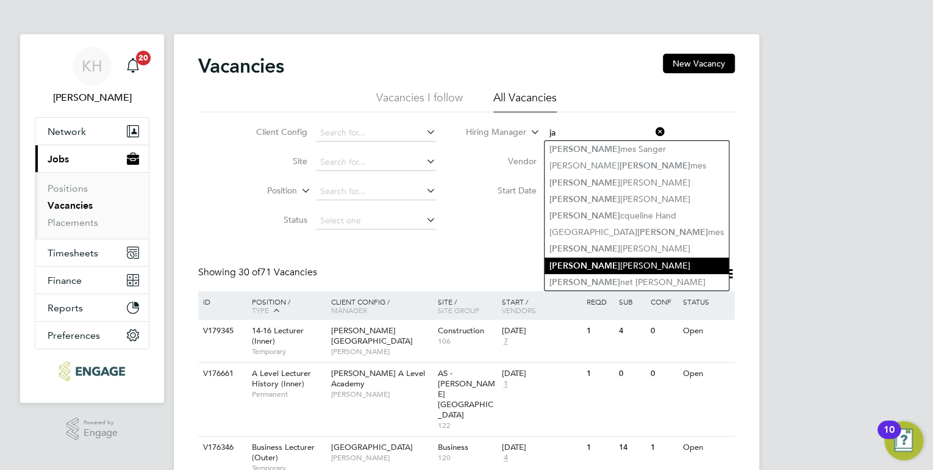
click at [595, 257] on li "Ja cqueline Mitchell" at bounding box center [637, 265] width 184 height 16
type input "Jacqueline Mitchell"
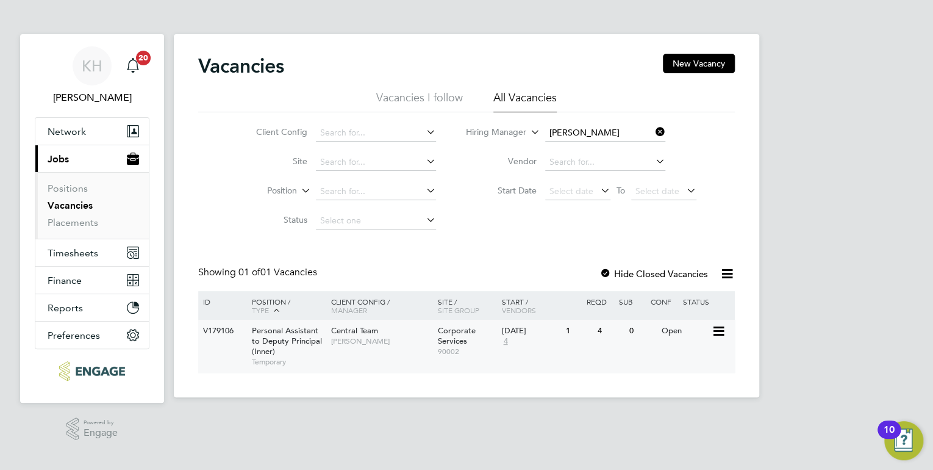
click at [384, 337] on span "Jacqueline Mitchell" at bounding box center [381, 341] width 101 height 10
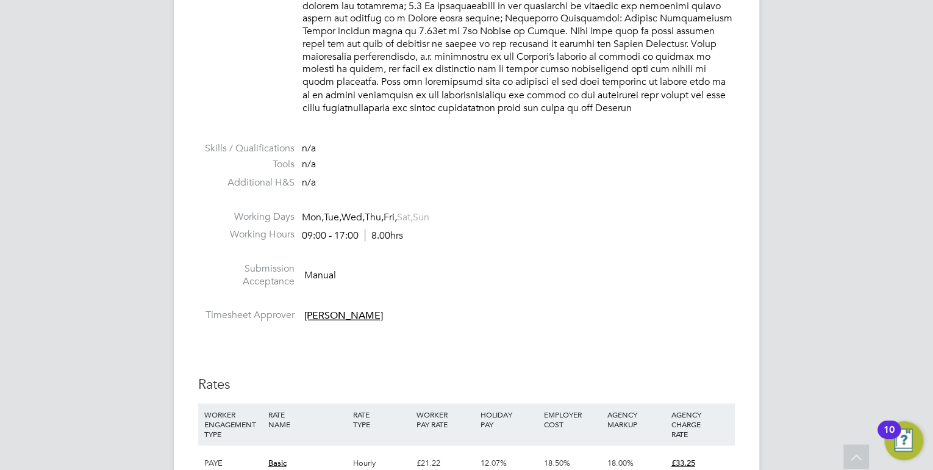
scroll to position [1366, 0]
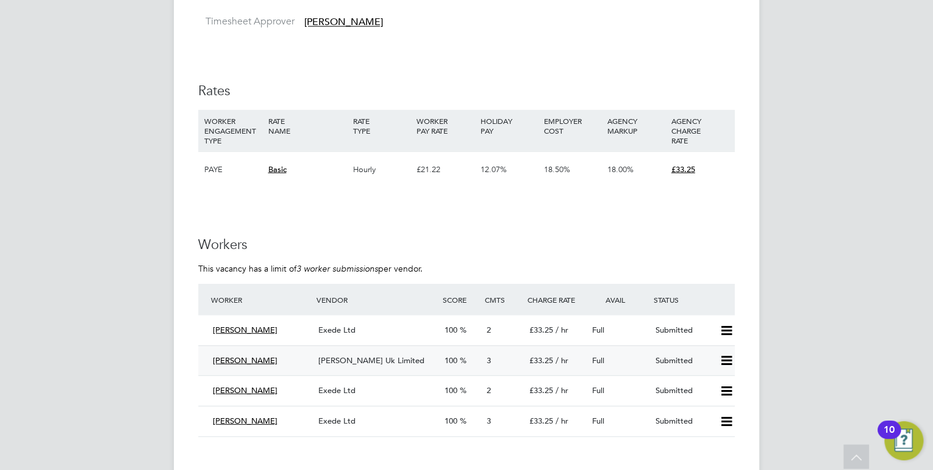
click at [364, 355] on span "[PERSON_NAME] Uk Limited" at bounding box center [371, 360] width 106 height 10
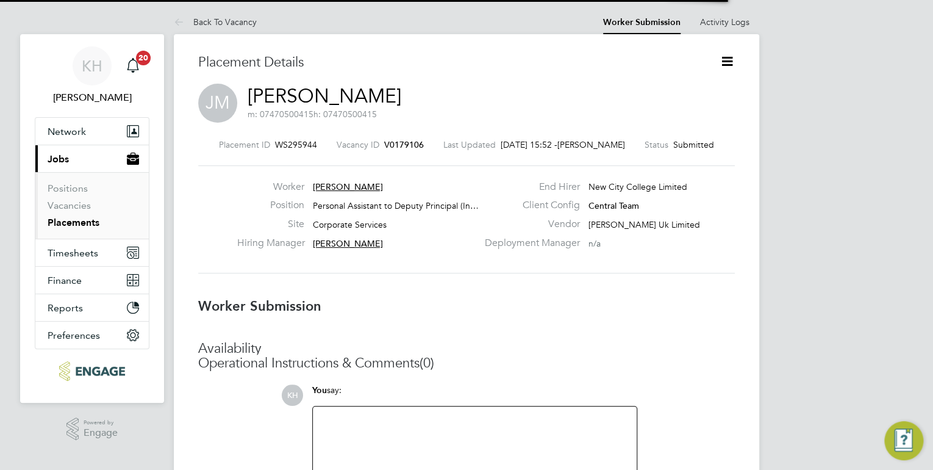
scroll to position [5, 6]
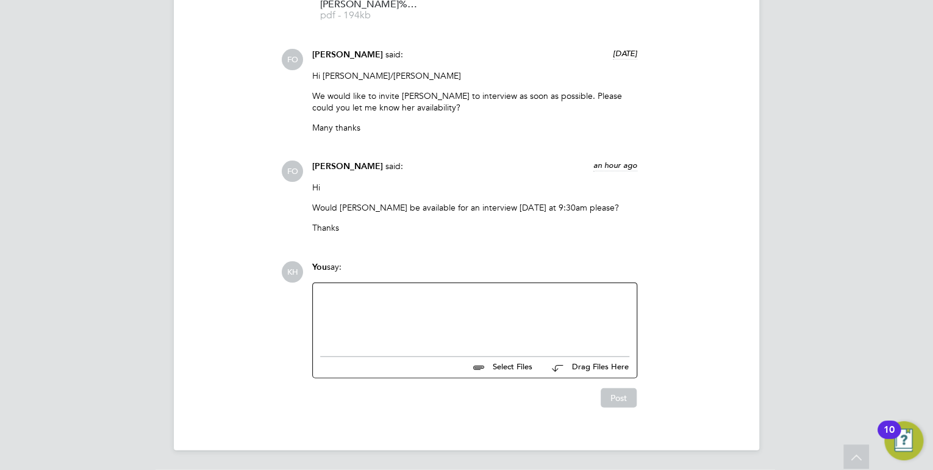
click at [401, 321] on div at bounding box center [474, 316] width 309 height 52
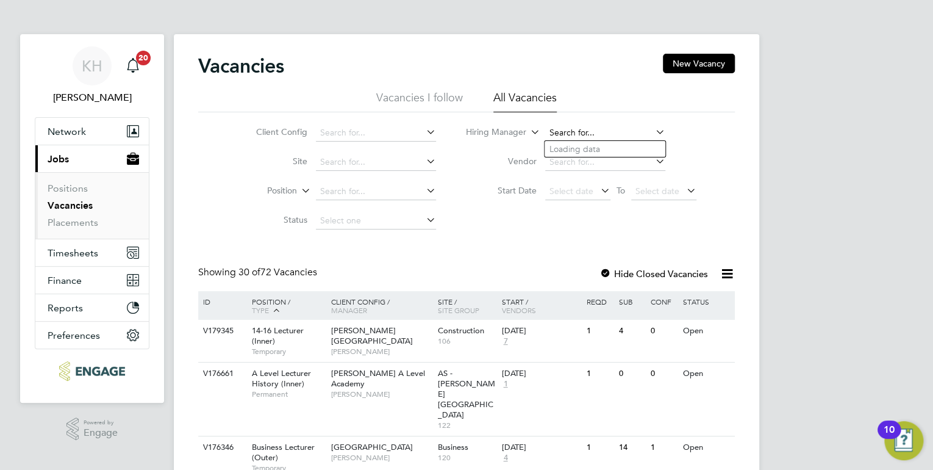
click at [596, 134] on input at bounding box center [605, 132] width 120 height 17
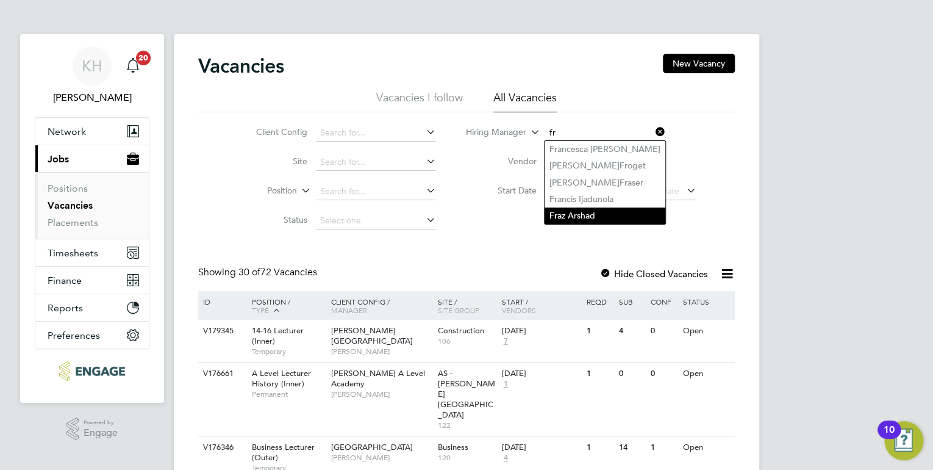
click at [591, 212] on li "Fr az Arshad" at bounding box center [605, 215] width 121 height 16
type input "[PERSON_NAME]"
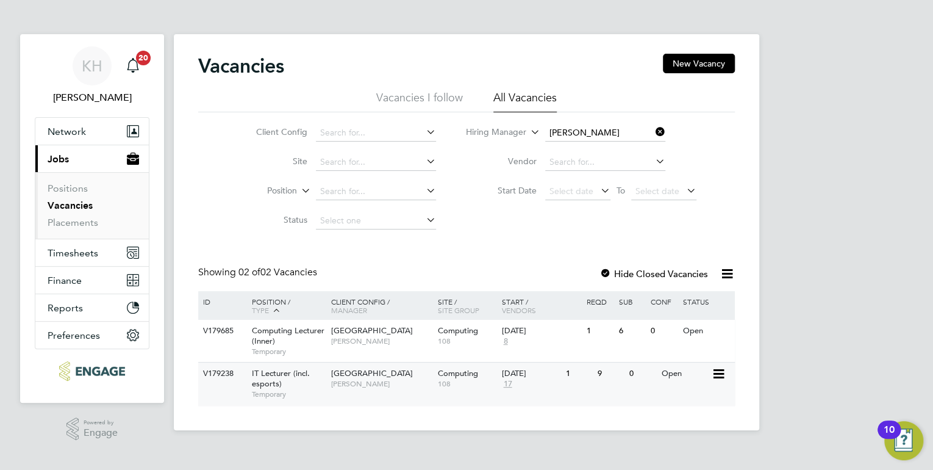
click at [357, 379] on span "[PERSON_NAME]" at bounding box center [381, 384] width 101 height 10
click at [391, 334] on span "[GEOGRAPHIC_DATA]" at bounding box center [372, 330] width 82 height 10
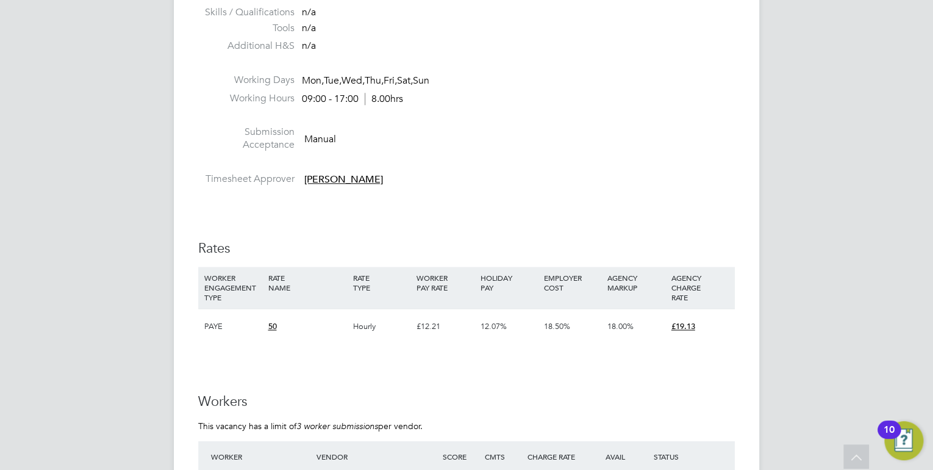
scroll to position [439, 0]
